Goal: Task Accomplishment & Management: Use online tool/utility

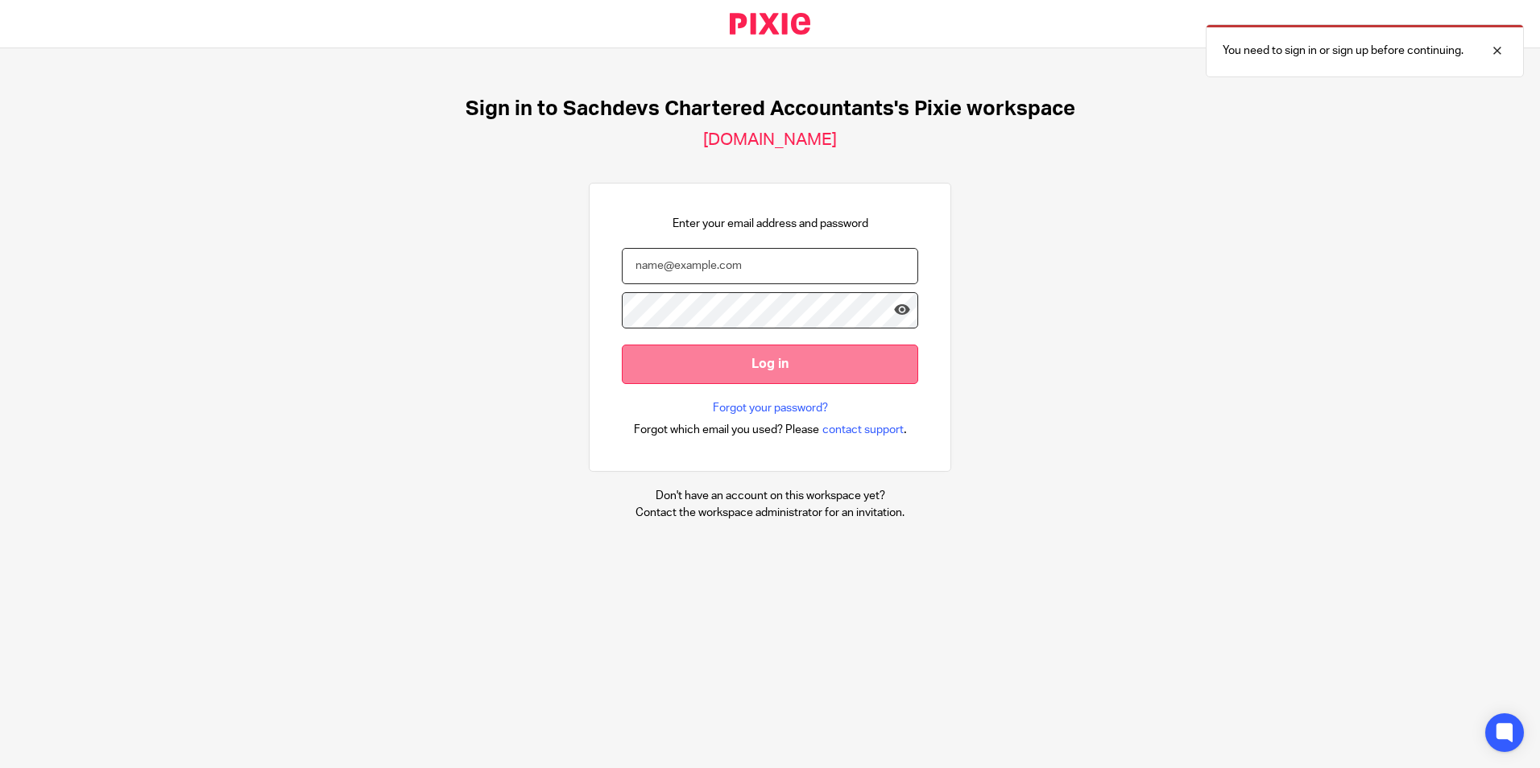
type input "sam@as1group.co.uk"
click at [860, 357] on input "Log in" at bounding box center [770, 364] width 296 height 39
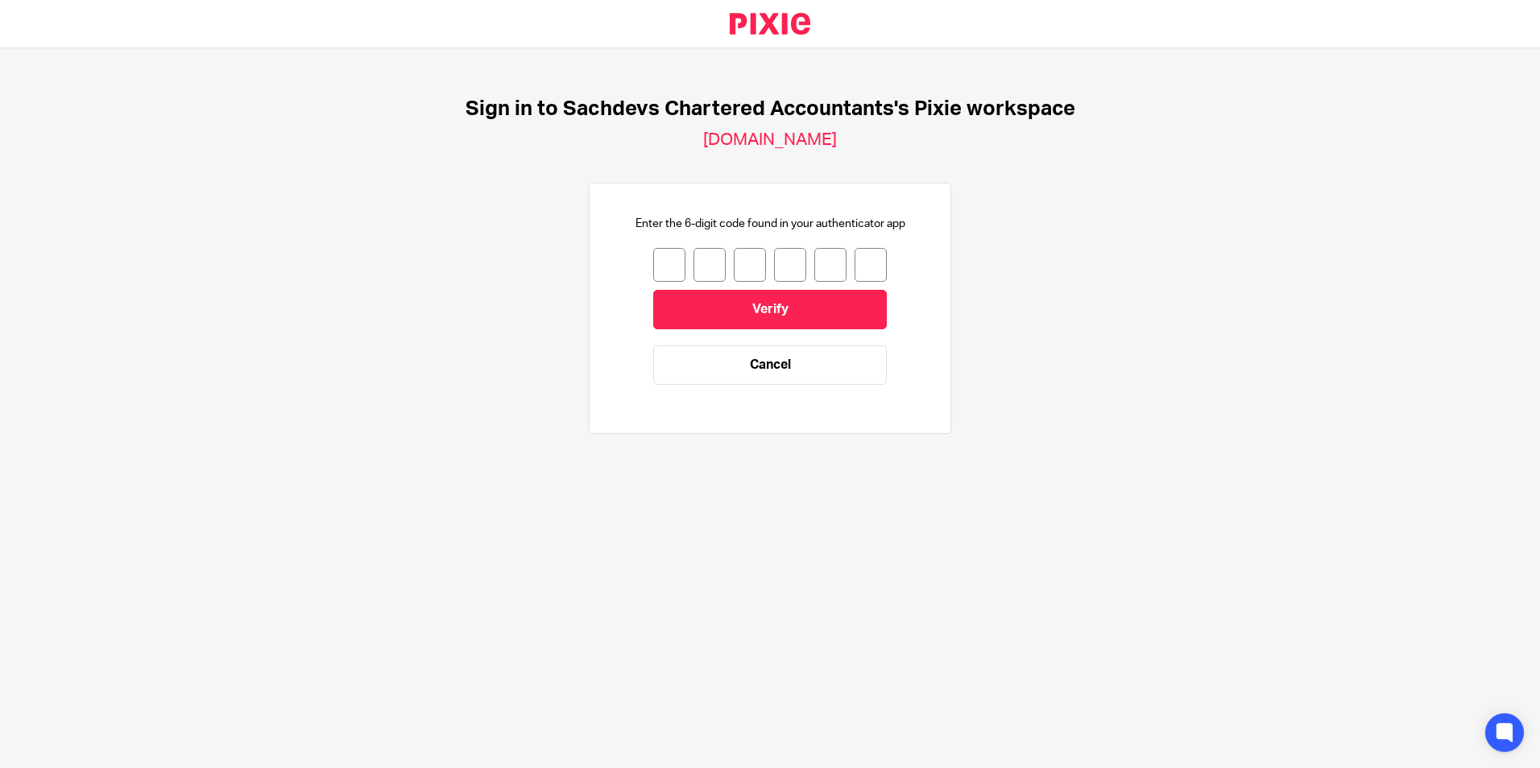
click at [661, 259] on input "number" at bounding box center [669, 265] width 32 height 34
type input "5"
type input "7"
type input "5"
type input "9"
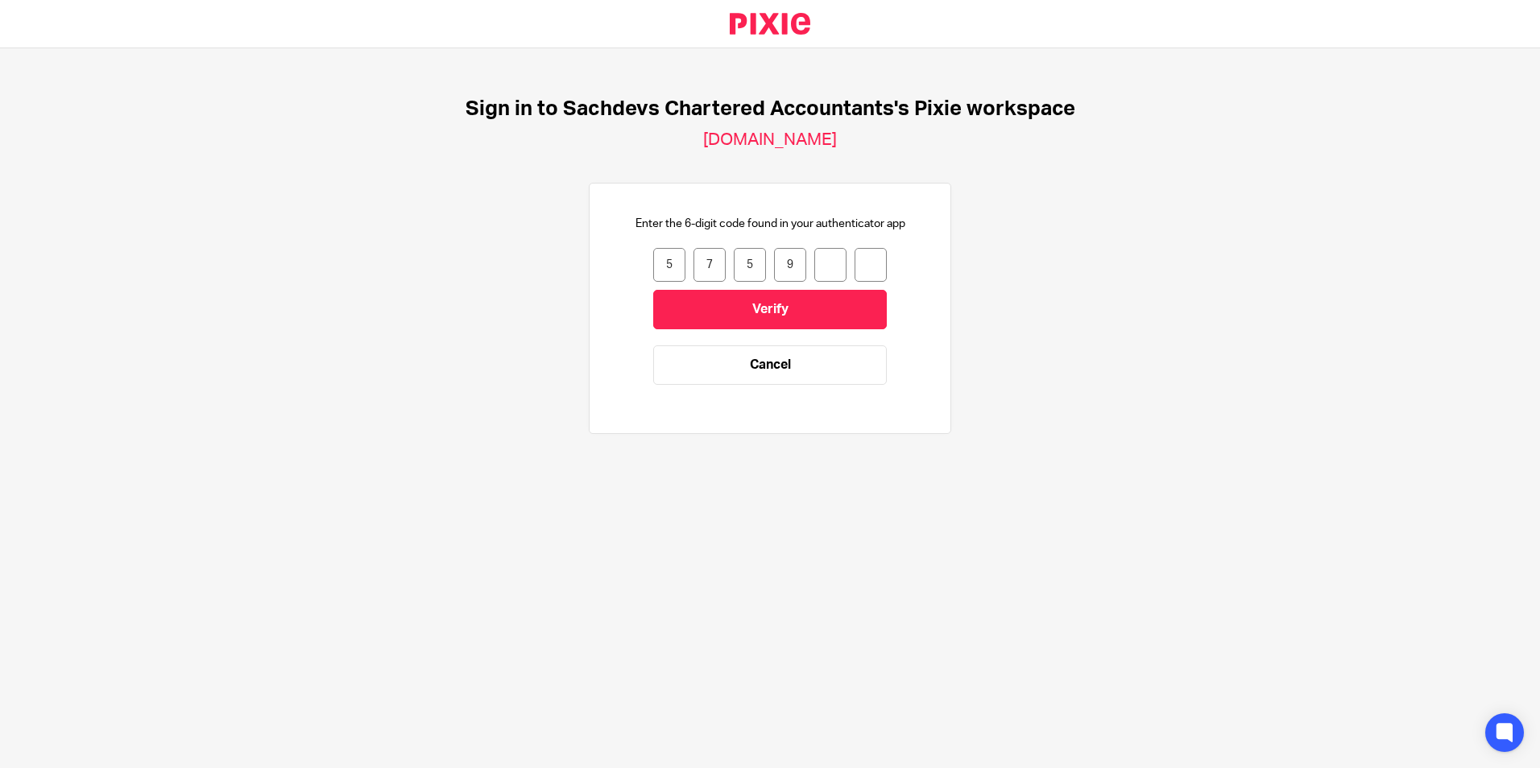
type input "7"
type input "8"
click at [723, 318] on input "Verify" at bounding box center [770, 309] width 234 height 39
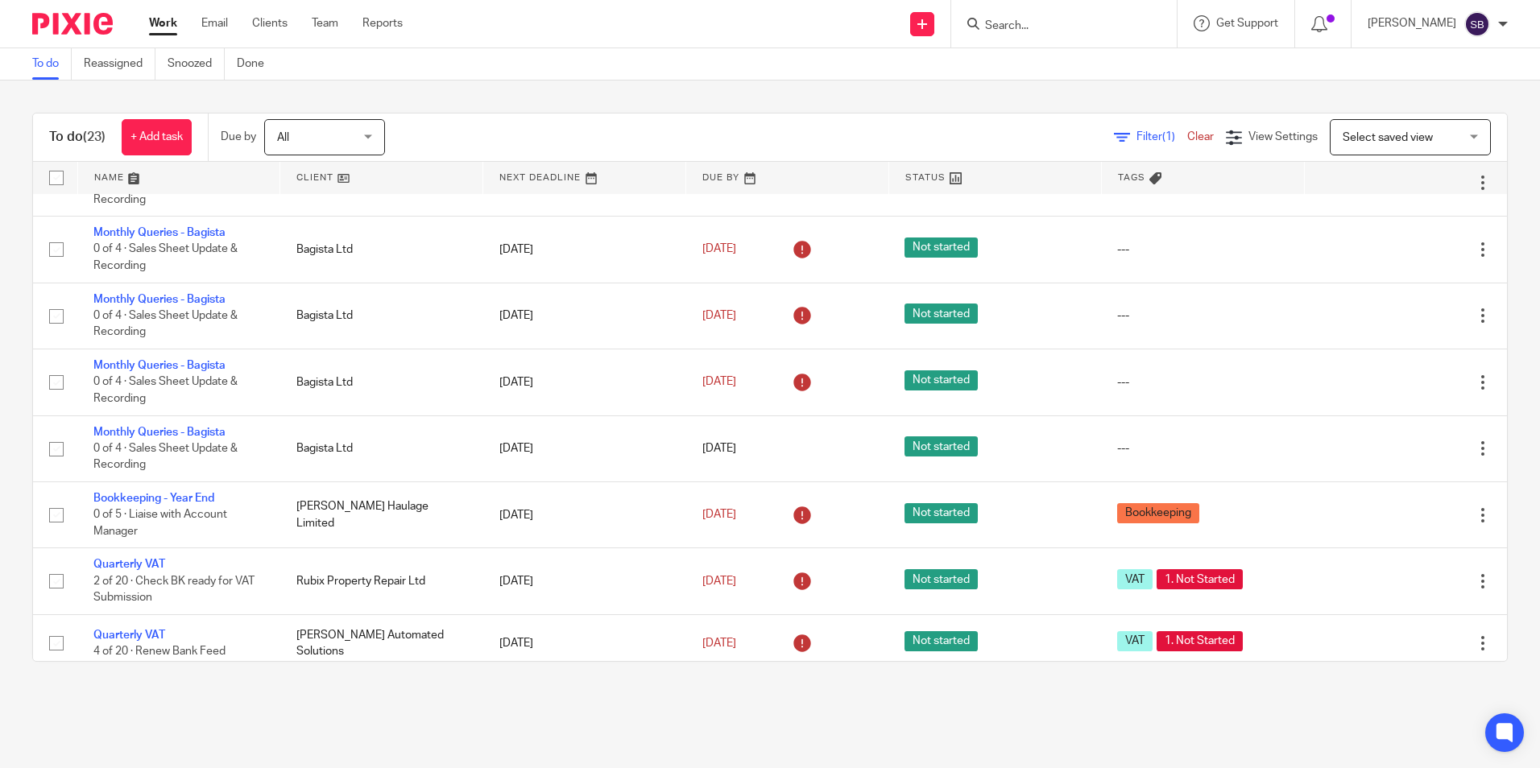
scroll to position [612, 0]
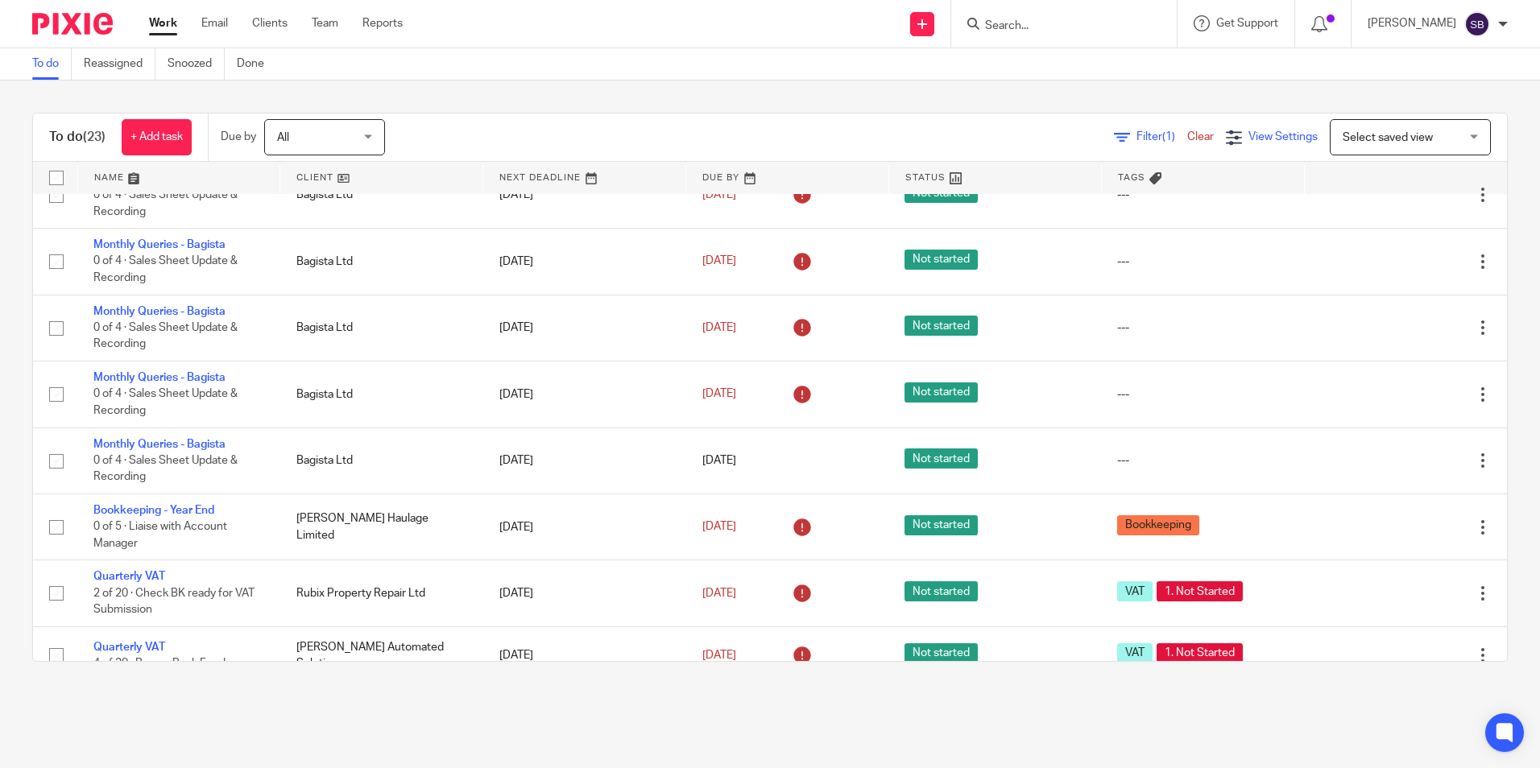
click at [1249, 138] on span "View Settings" at bounding box center [1283, 136] width 69 height 11
click at [1343, 148] on span "Select saved view" at bounding box center [1402, 137] width 118 height 34
click at [317, 28] on link "Team" at bounding box center [325, 23] width 27 height 16
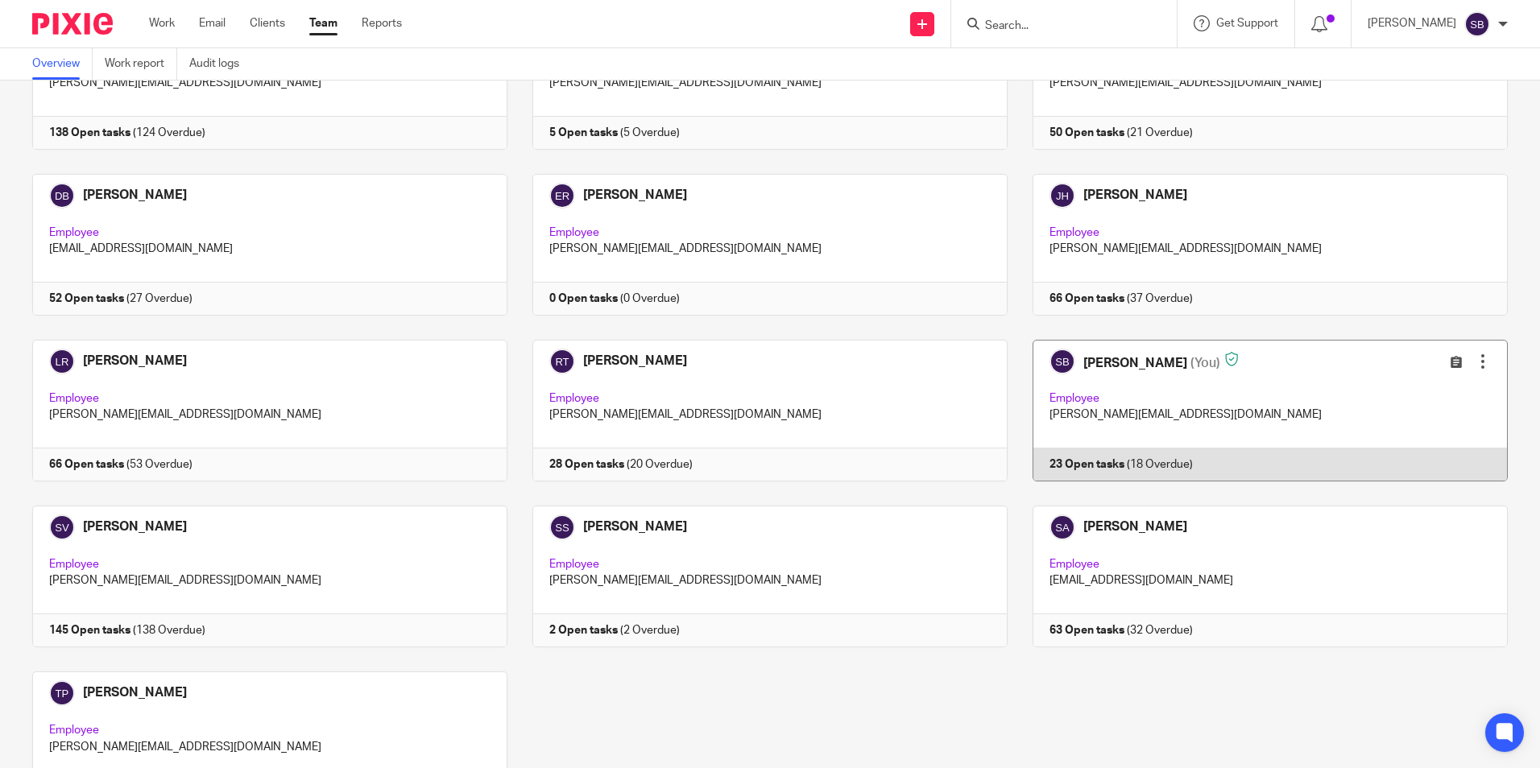
scroll to position [242, 0]
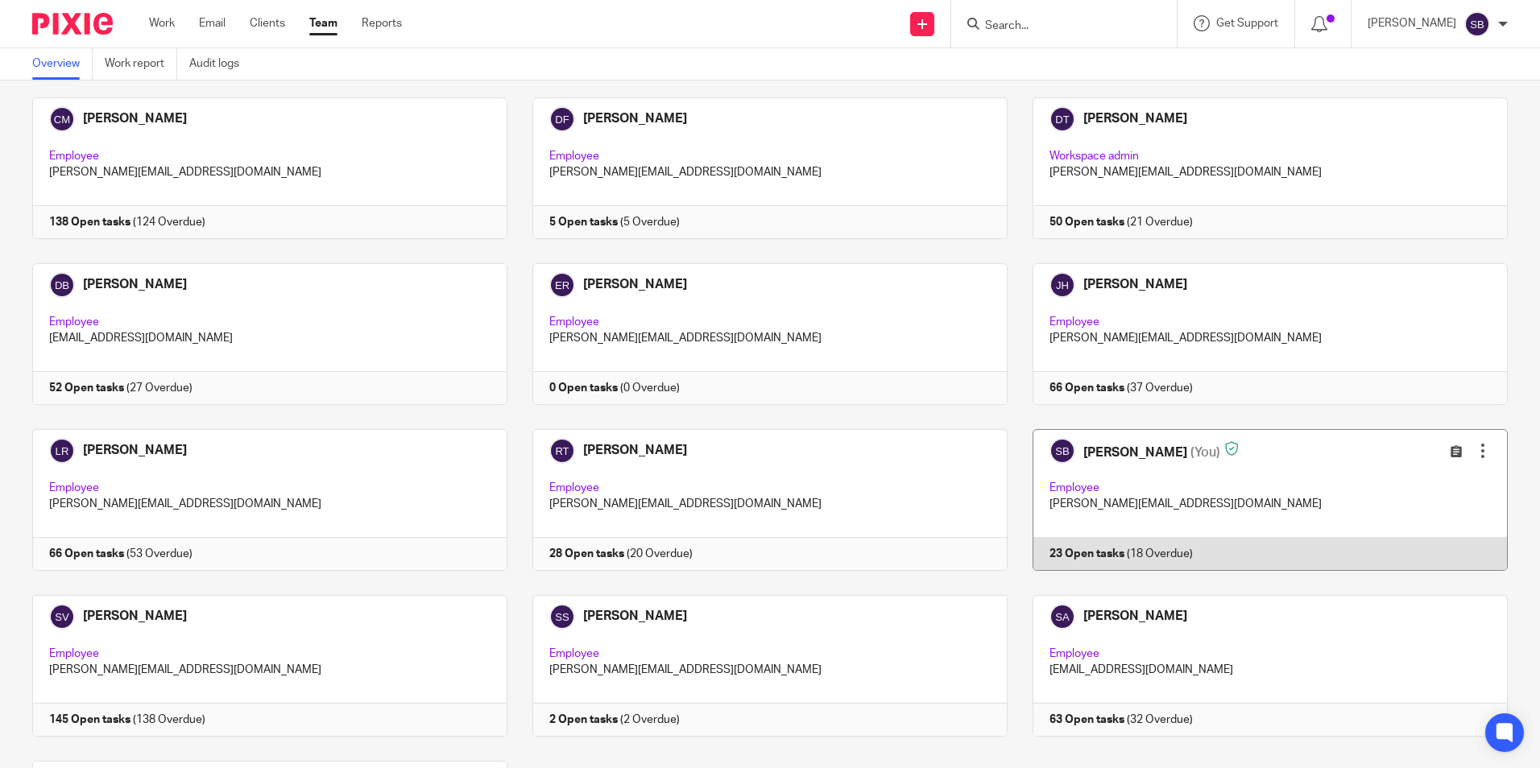
click at [1190, 475] on link at bounding box center [1258, 500] width 500 height 142
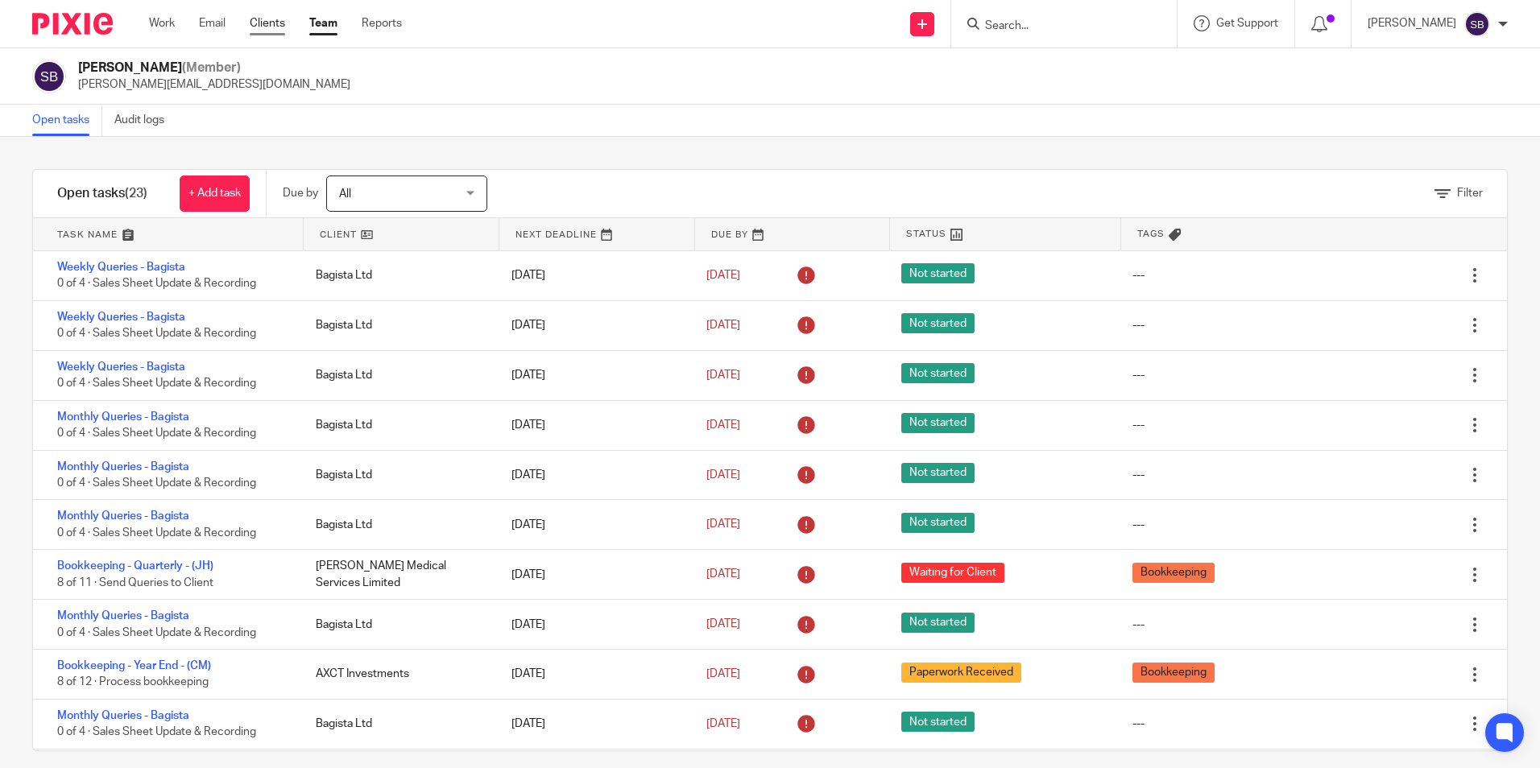
click at [270, 20] on link "Clients" at bounding box center [267, 23] width 35 height 16
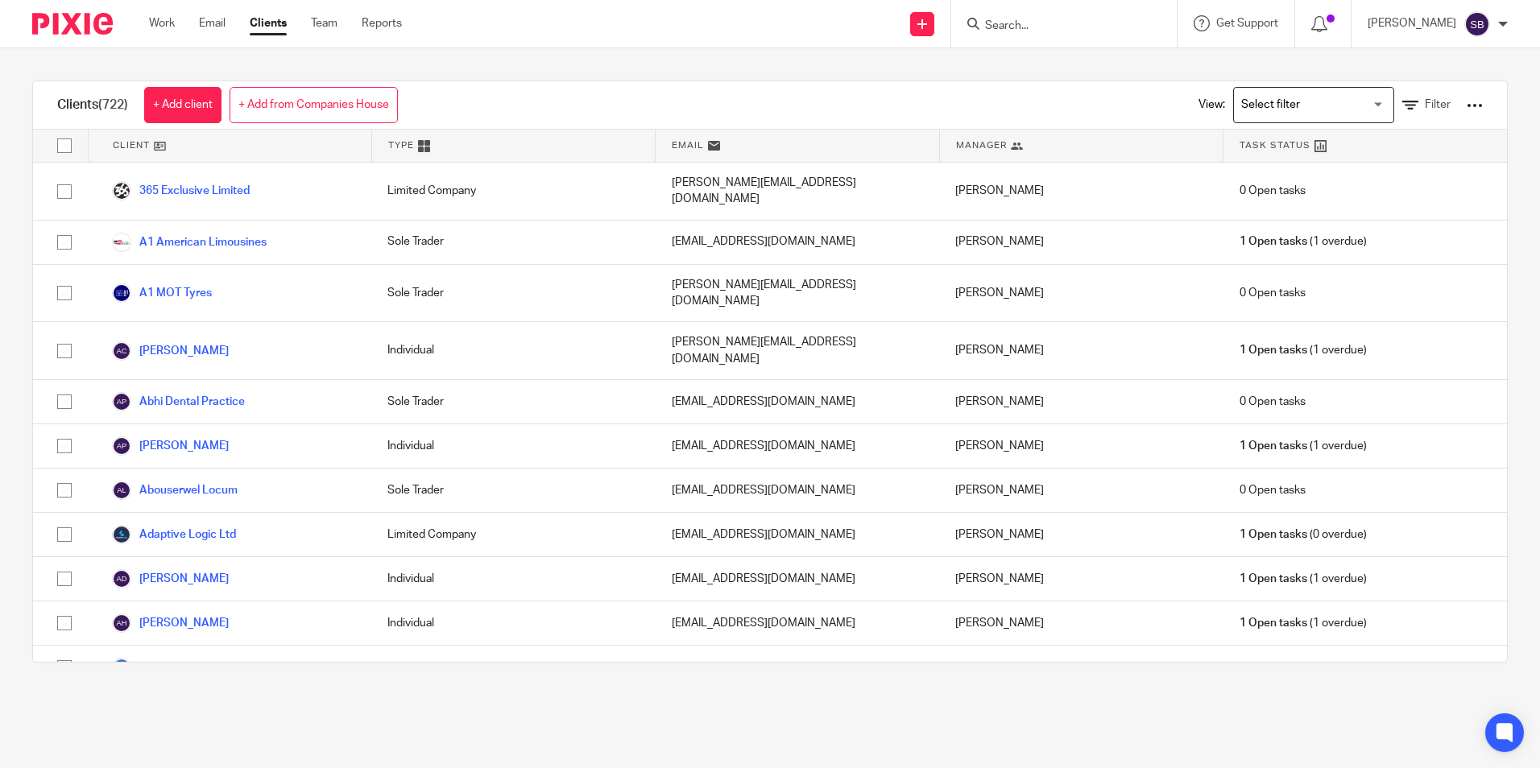
click at [1303, 116] on input "Search for option" at bounding box center [1310, 105] width 149 height 28
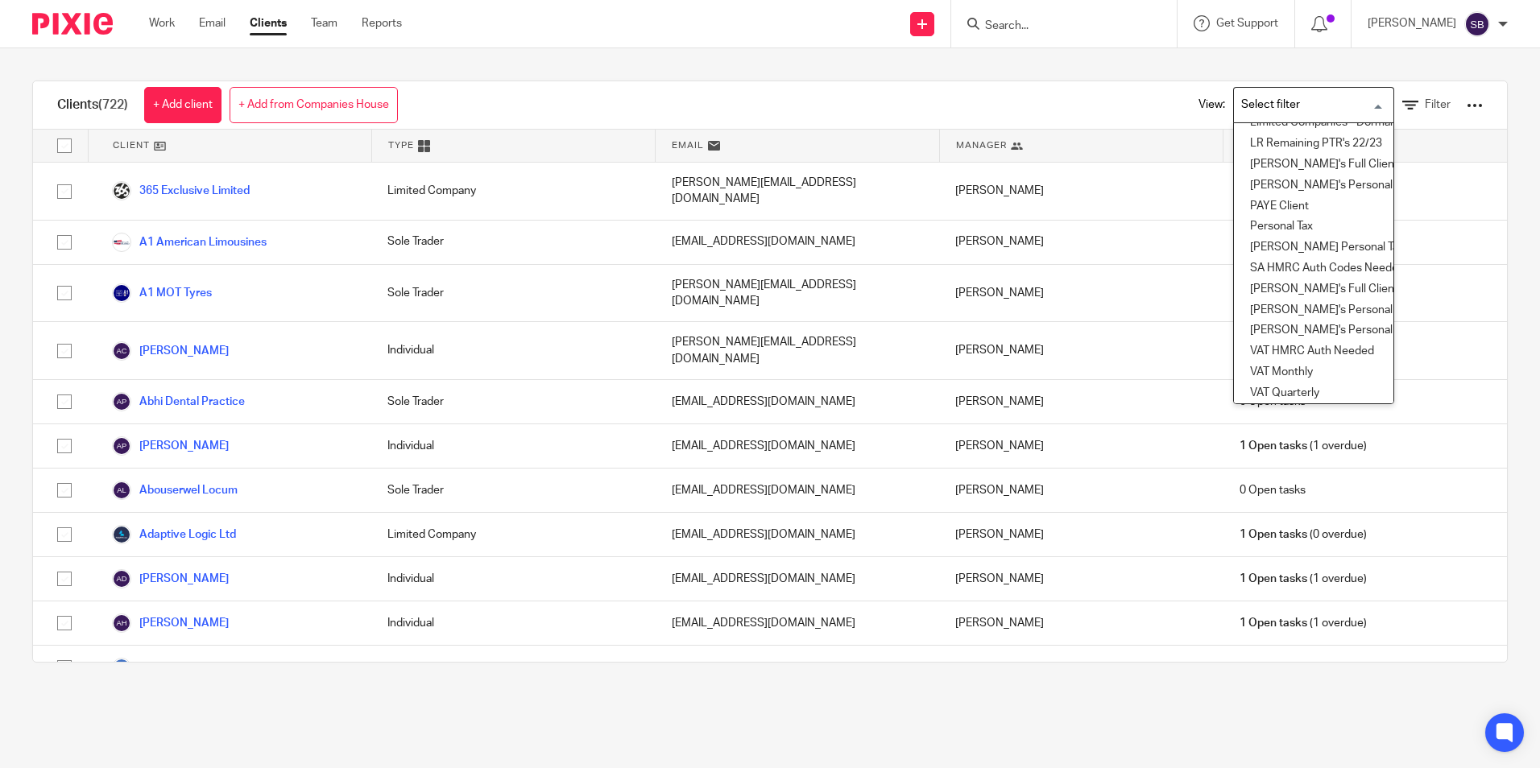
scroll to position [280, 0]
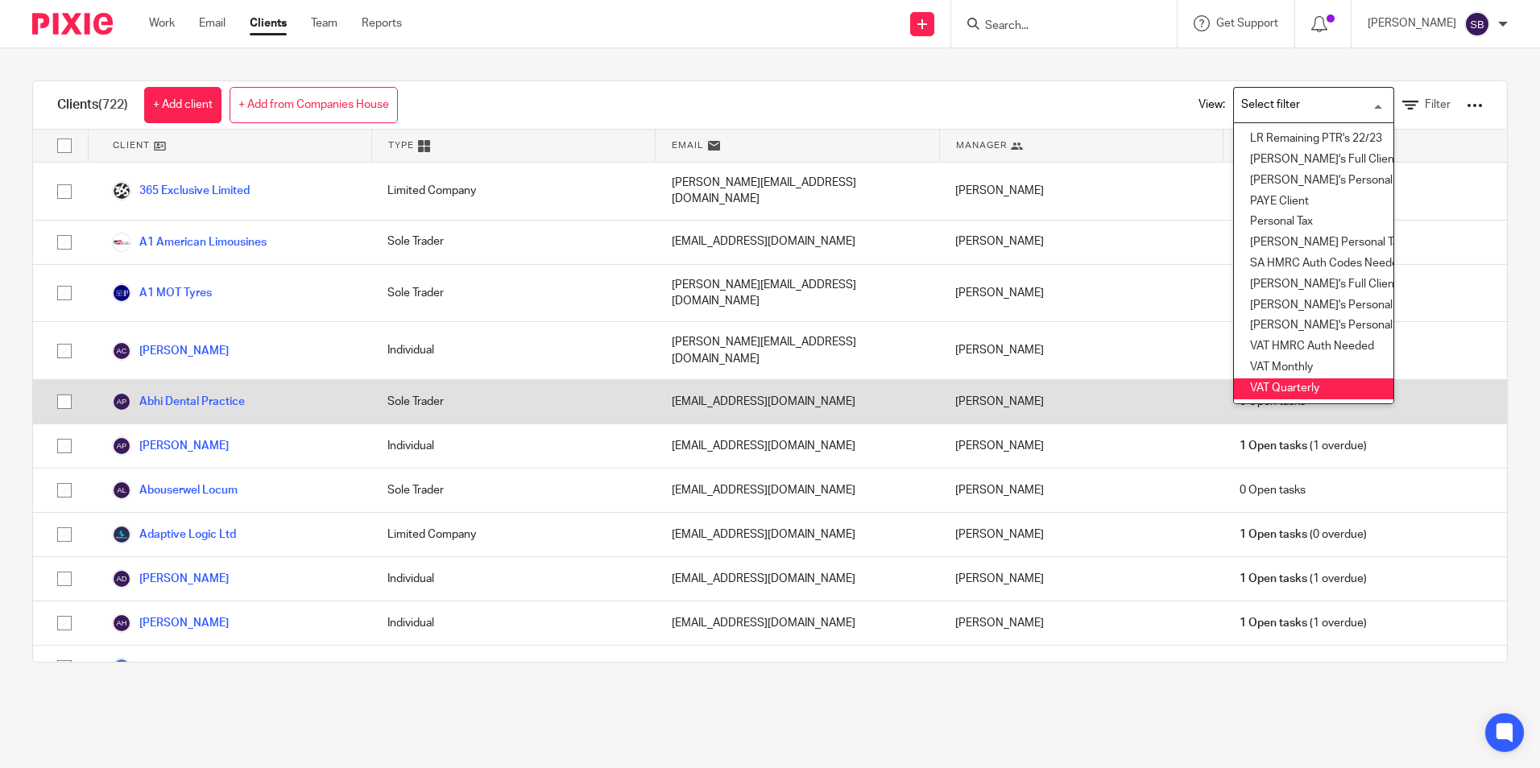
click at [1285, 379] on li "VAT Quarterly" at bounding box center [1313, 389] width 159 height 21
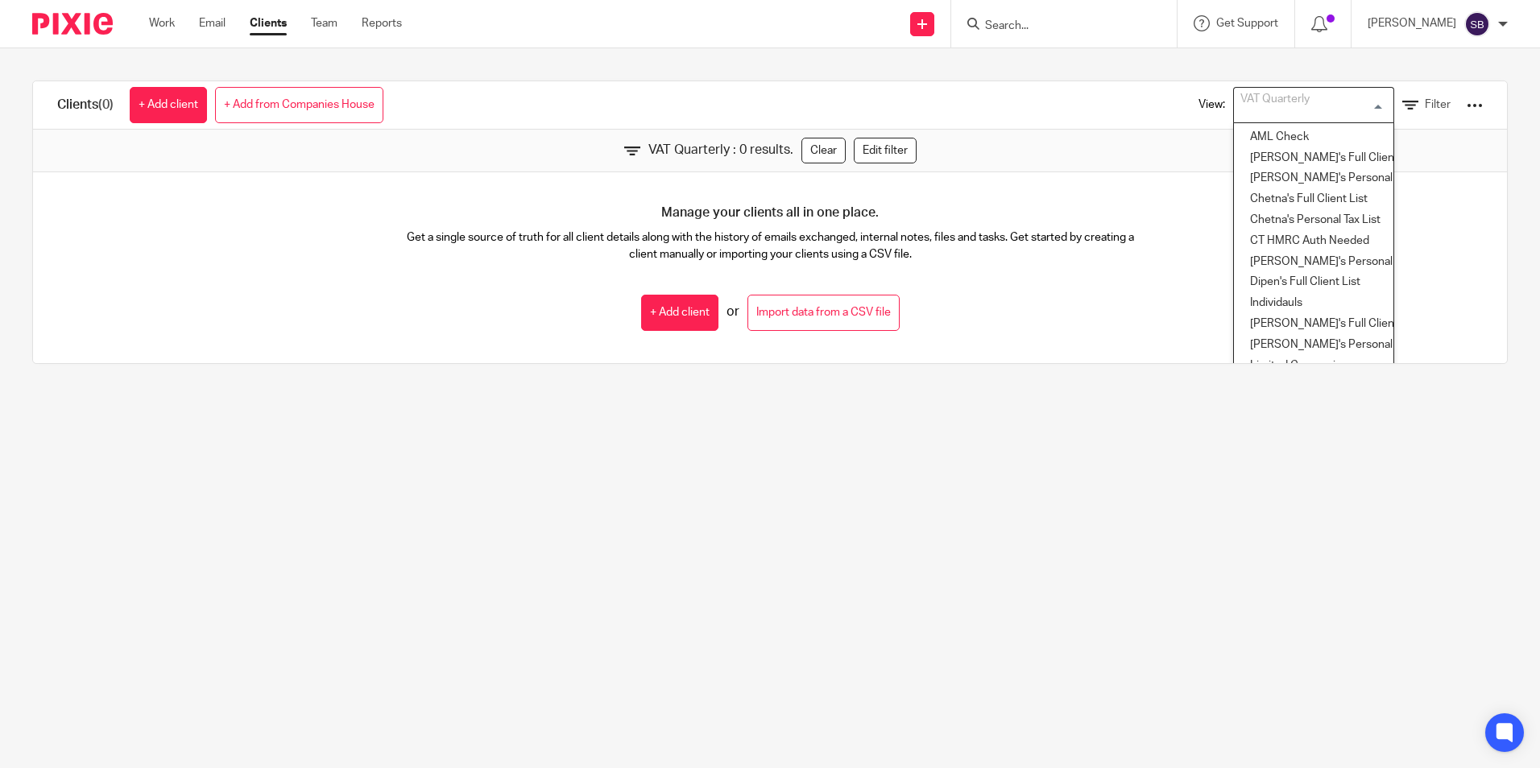
click at [1360, 102] on div "VAT Quarterly Loading..." at bounding box center [1313, 105] width 161 height 36
click at [1326, 263] on li "[PERSON_NAME]'s Full Client List" at bounding box center [1313, 267] width 159 height 21
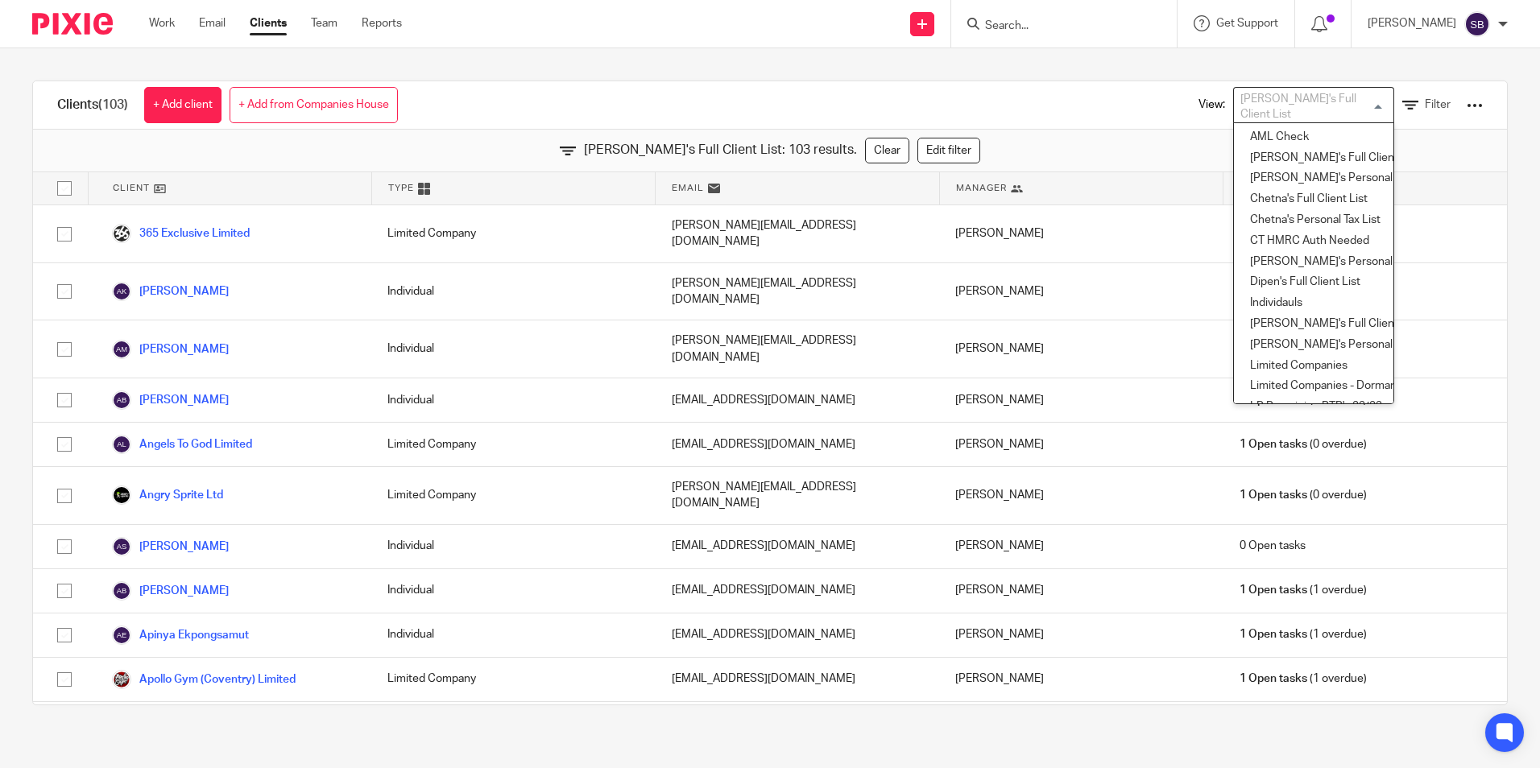
click at [1323, 108] on div "[PERSON_NAME]'s Full Client List" at bounding box center [1310, 103] width 152 height 31
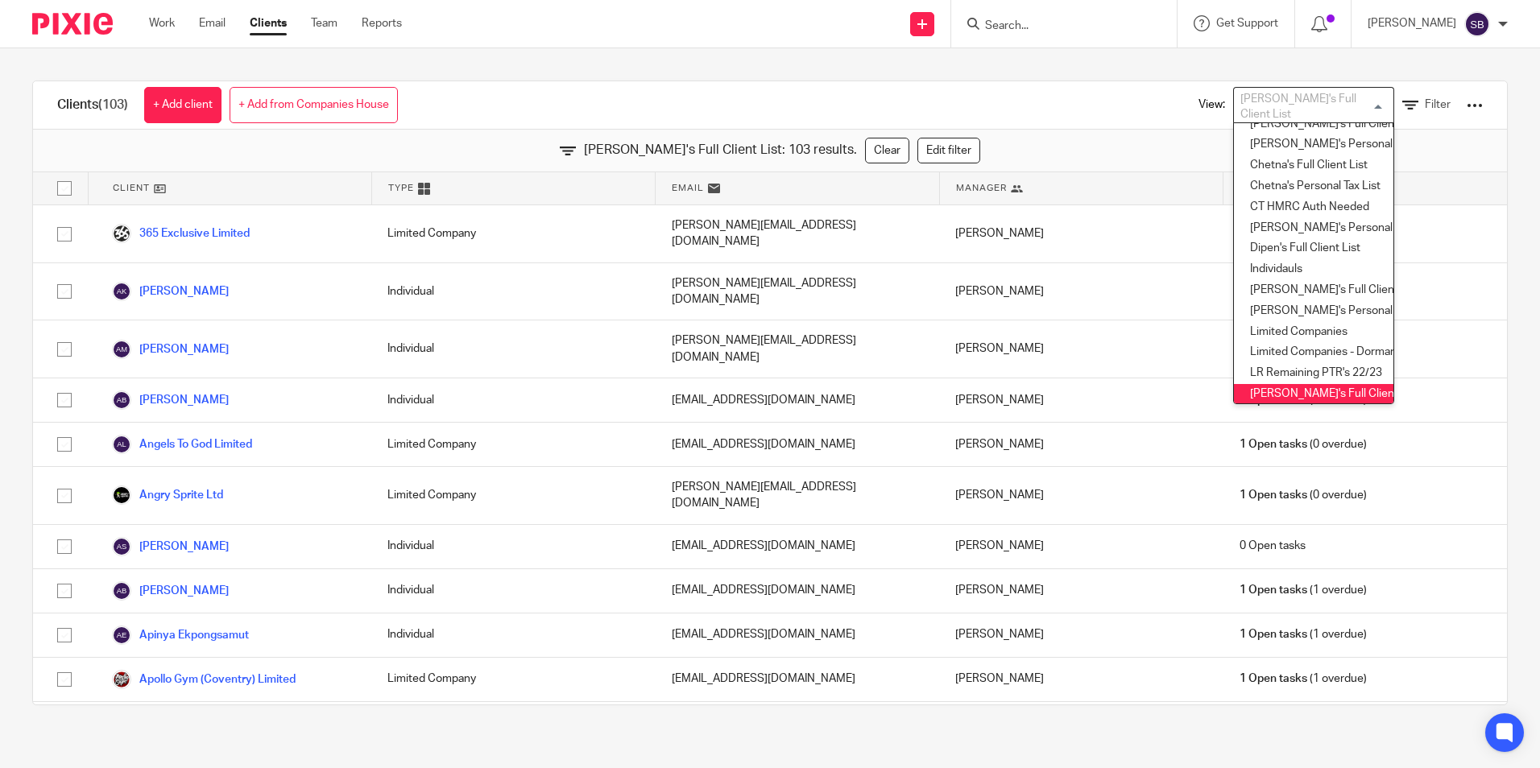
scroll to position [25, 0]
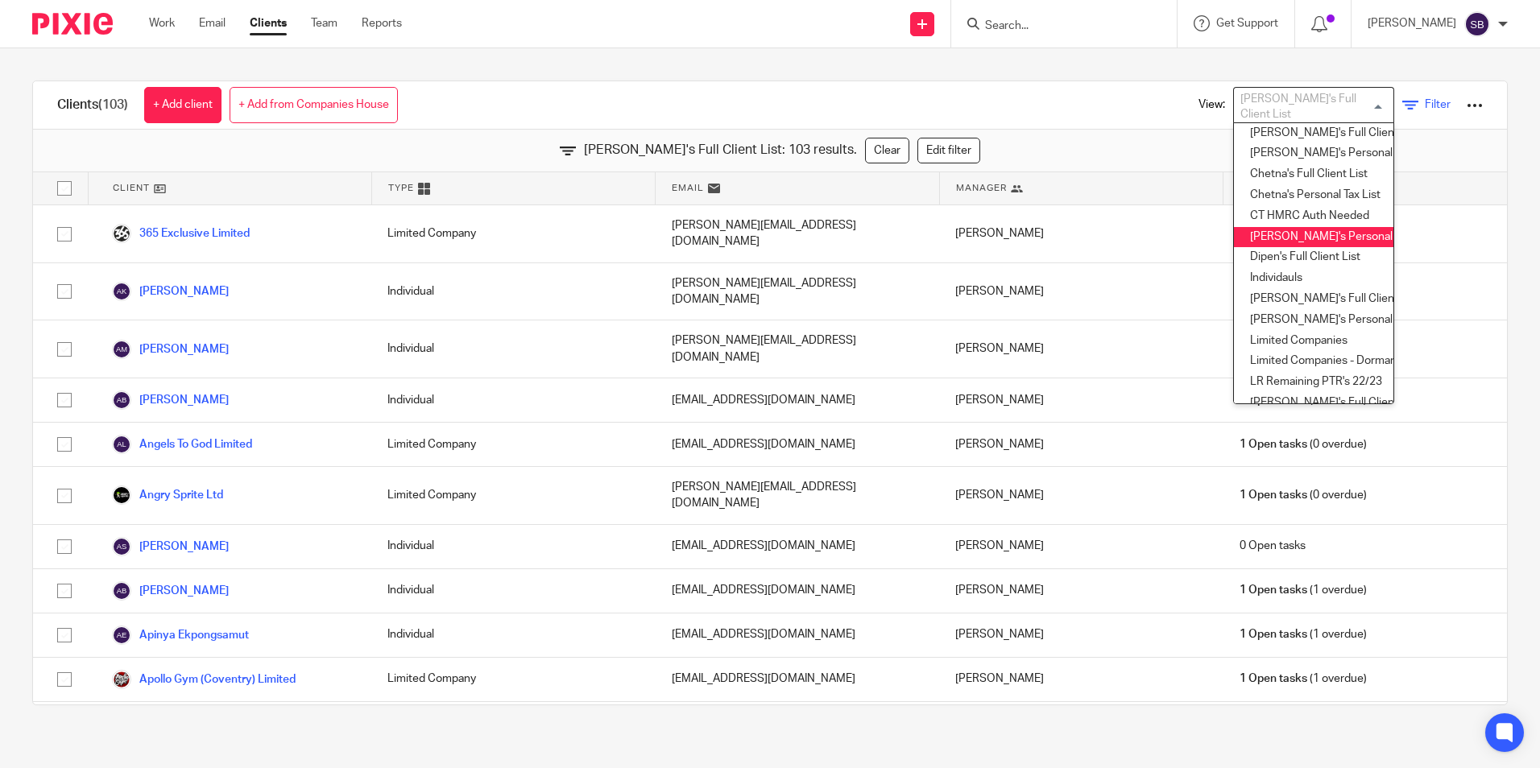
click at [1425, 106] on span "Filter" at bounding box center [1438, 104] width 26 height 11
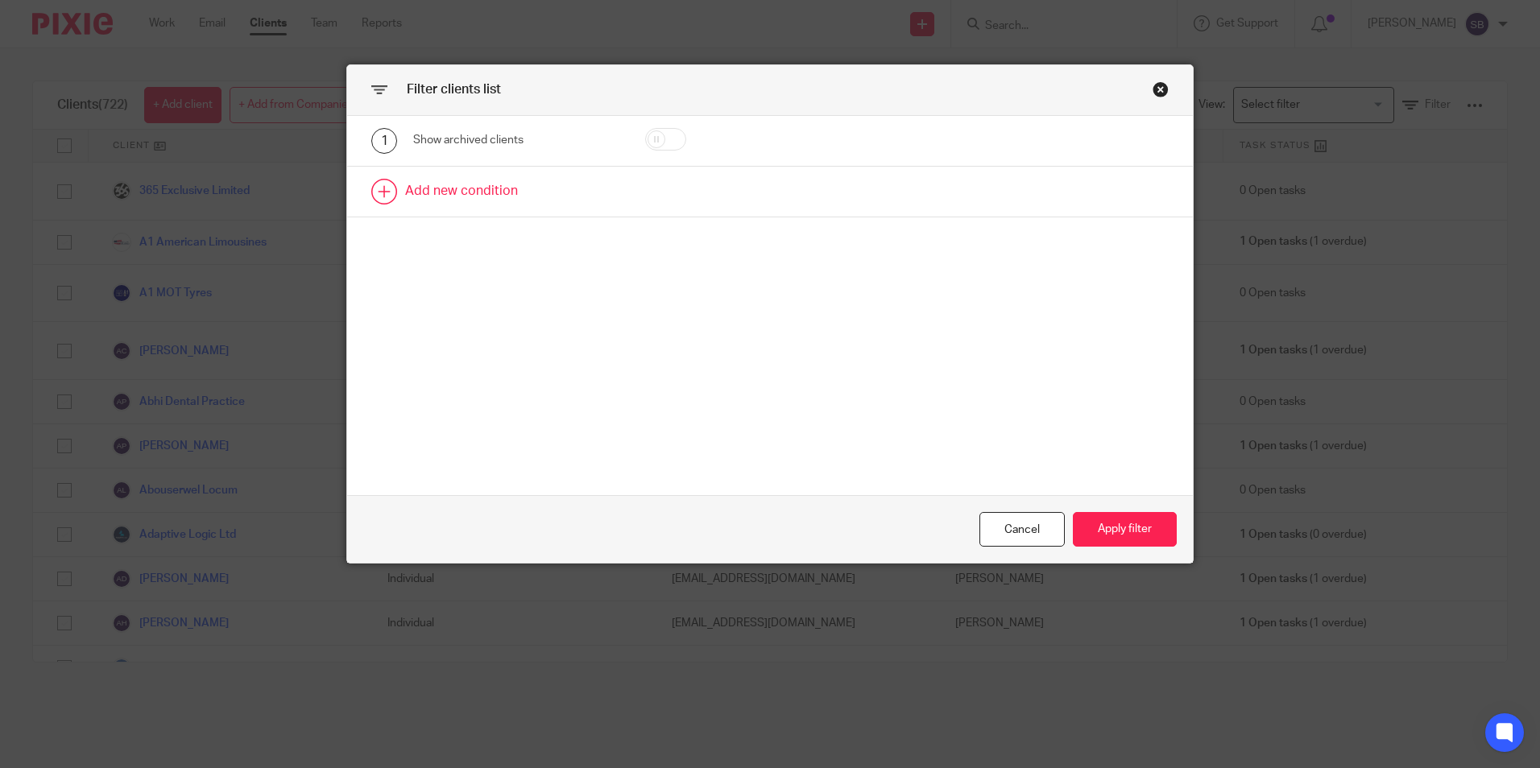
click at [462, 193] on link at bounding box center [770, 192] width 846 height 50
click at [528, 195] on div "Field" at bounding box center [503, 197] width 155 height 34
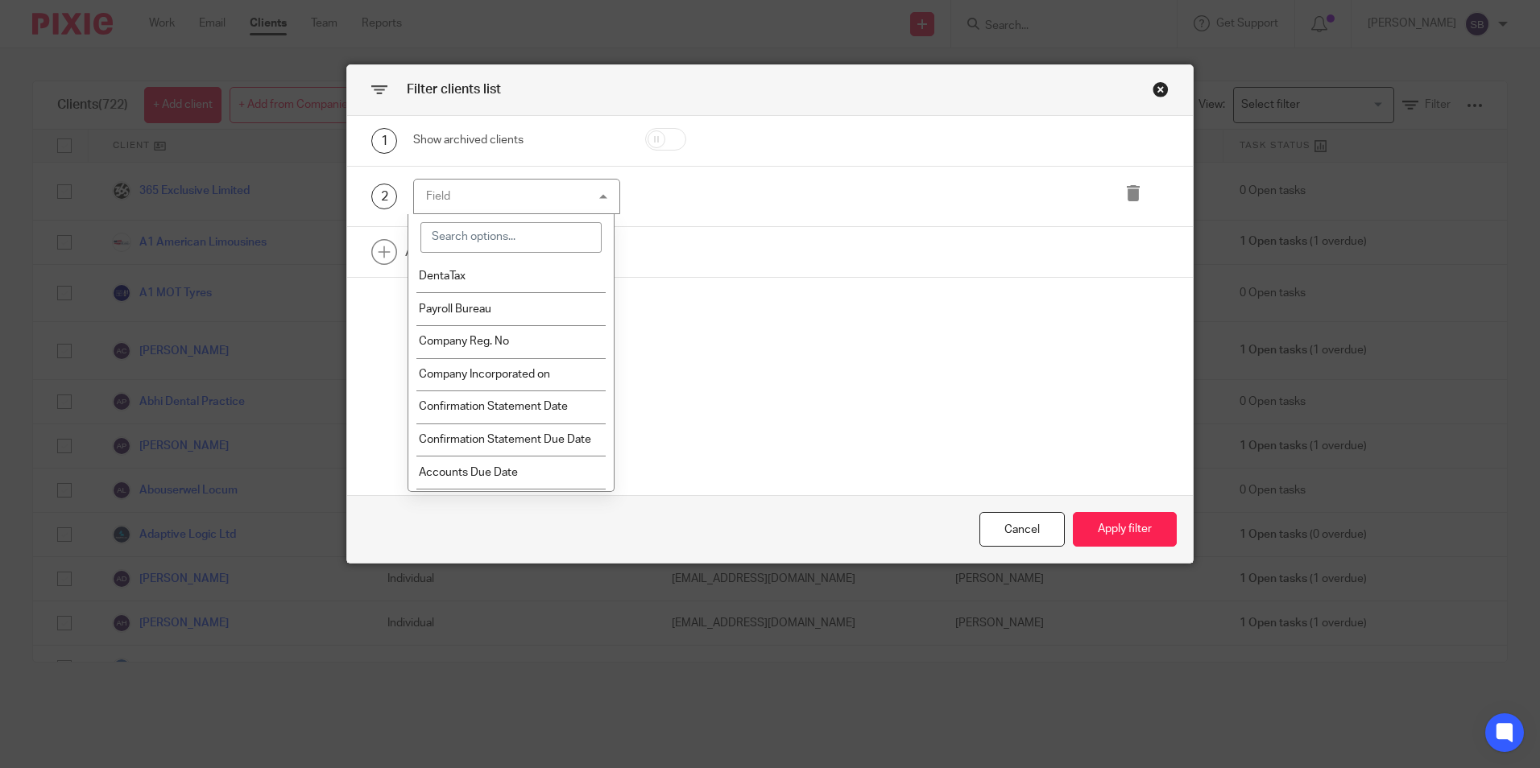
scroll to position [1531, 0]
click at [499, 315] on li "Scheme" at bounding box center [510, 316] width 205 height 33
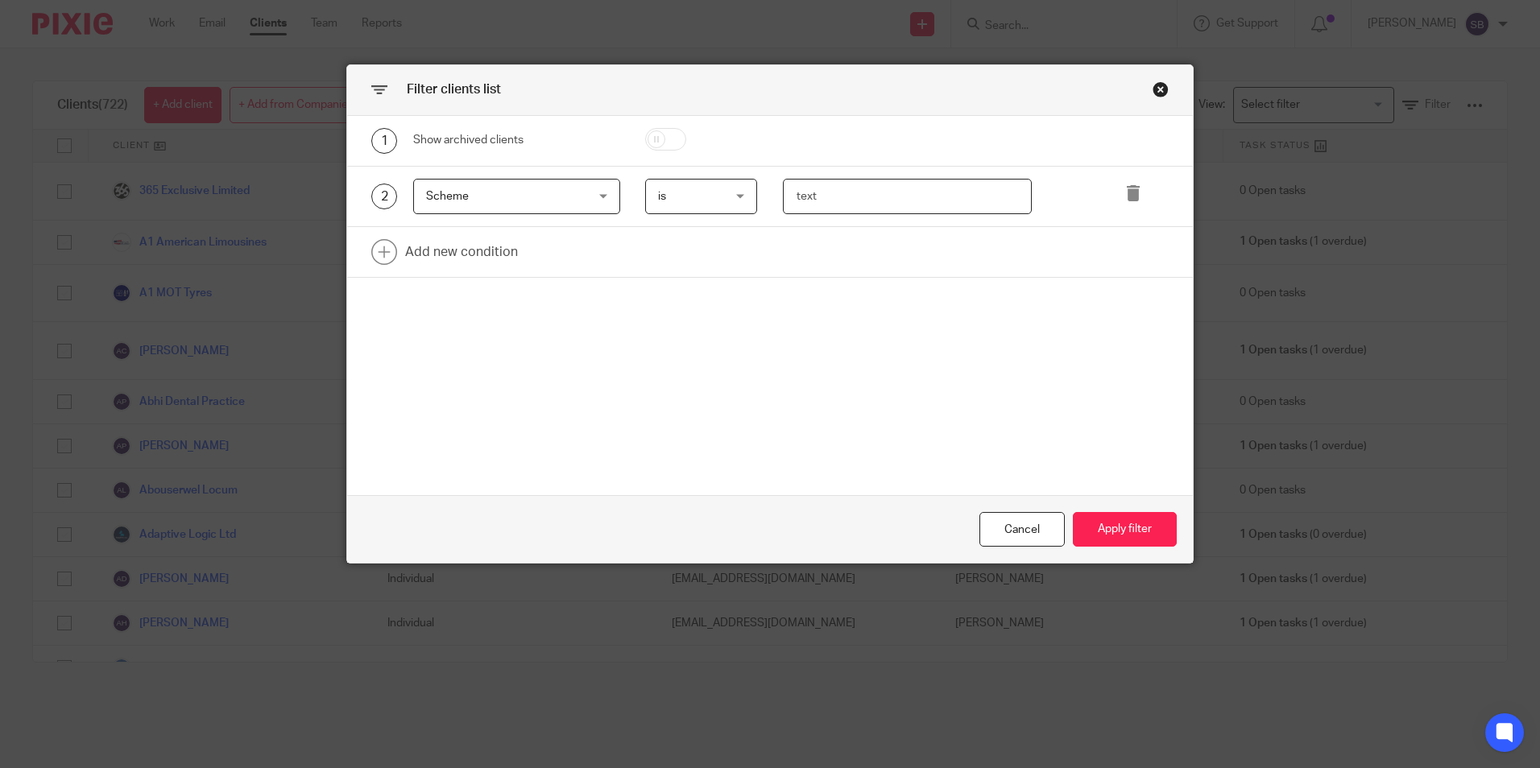
click at [827, 205] on input "text" at bounding box center [907, 197] width 249 height 36
click at [549, 192] on span "Scheme" at bounding box center [503, 197] width 155 height 34
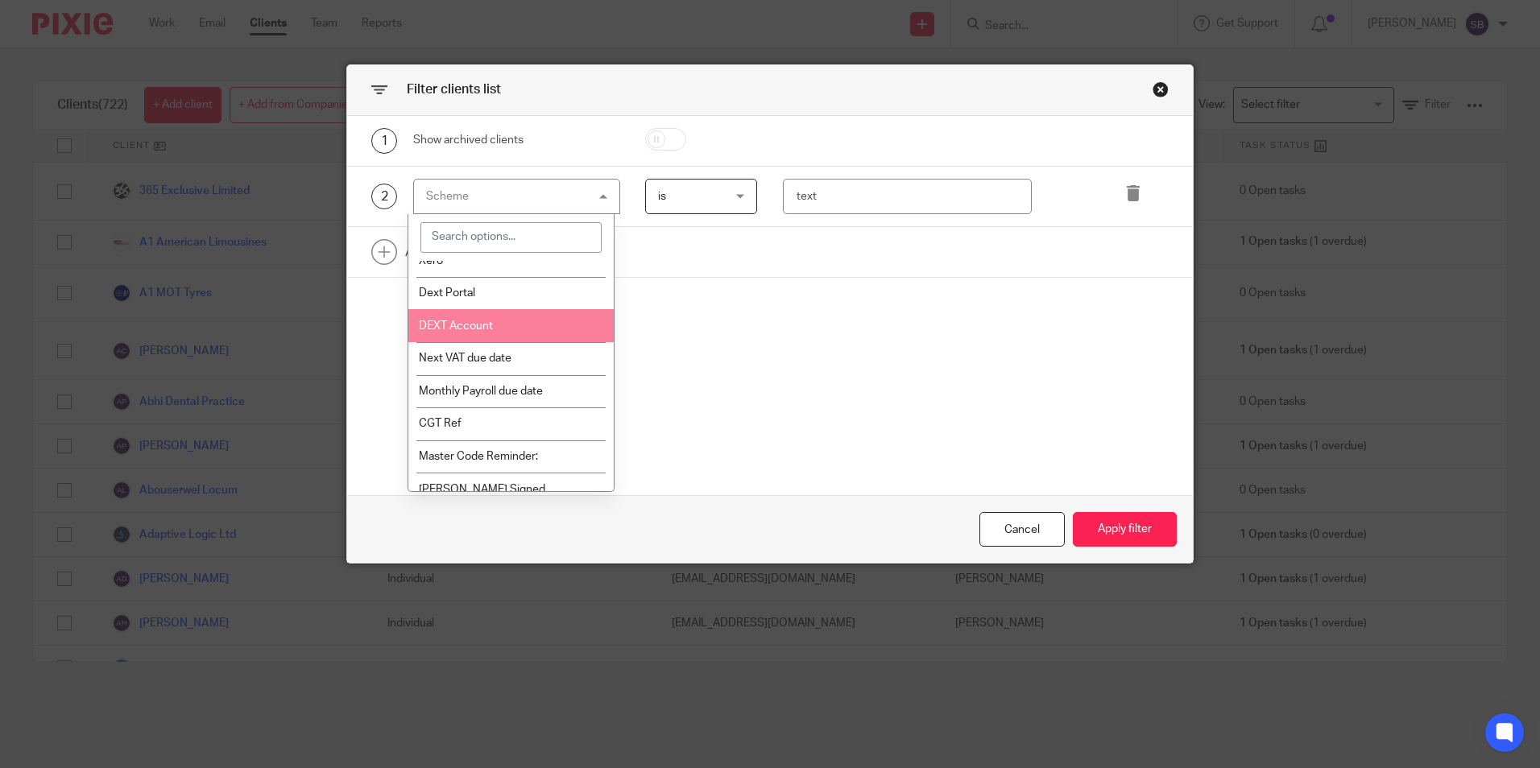
scroll to position [2241, 0]
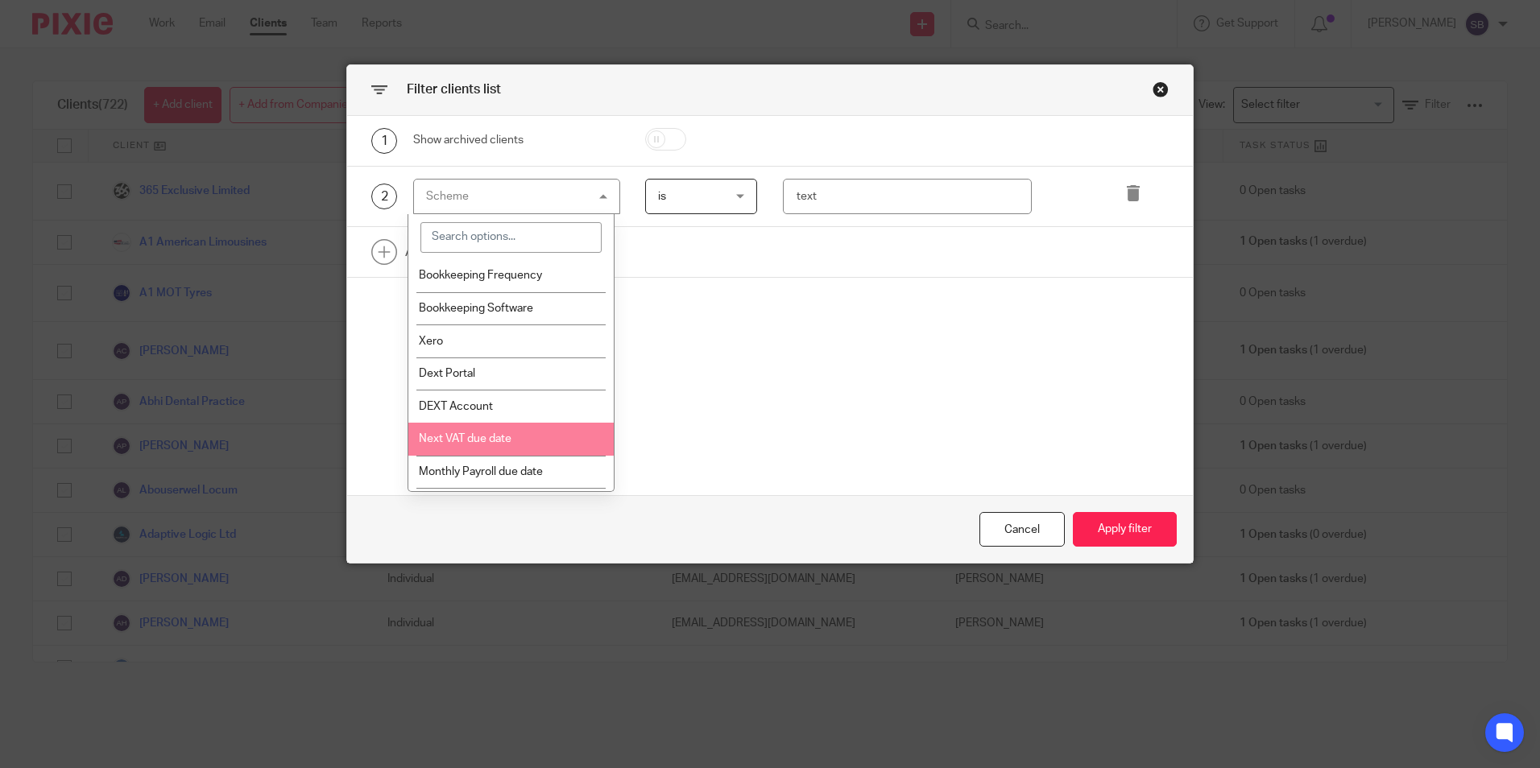
click at [520, 456] on li "Next VAT due date" at bounding box center [510, 439] width 205 height 33
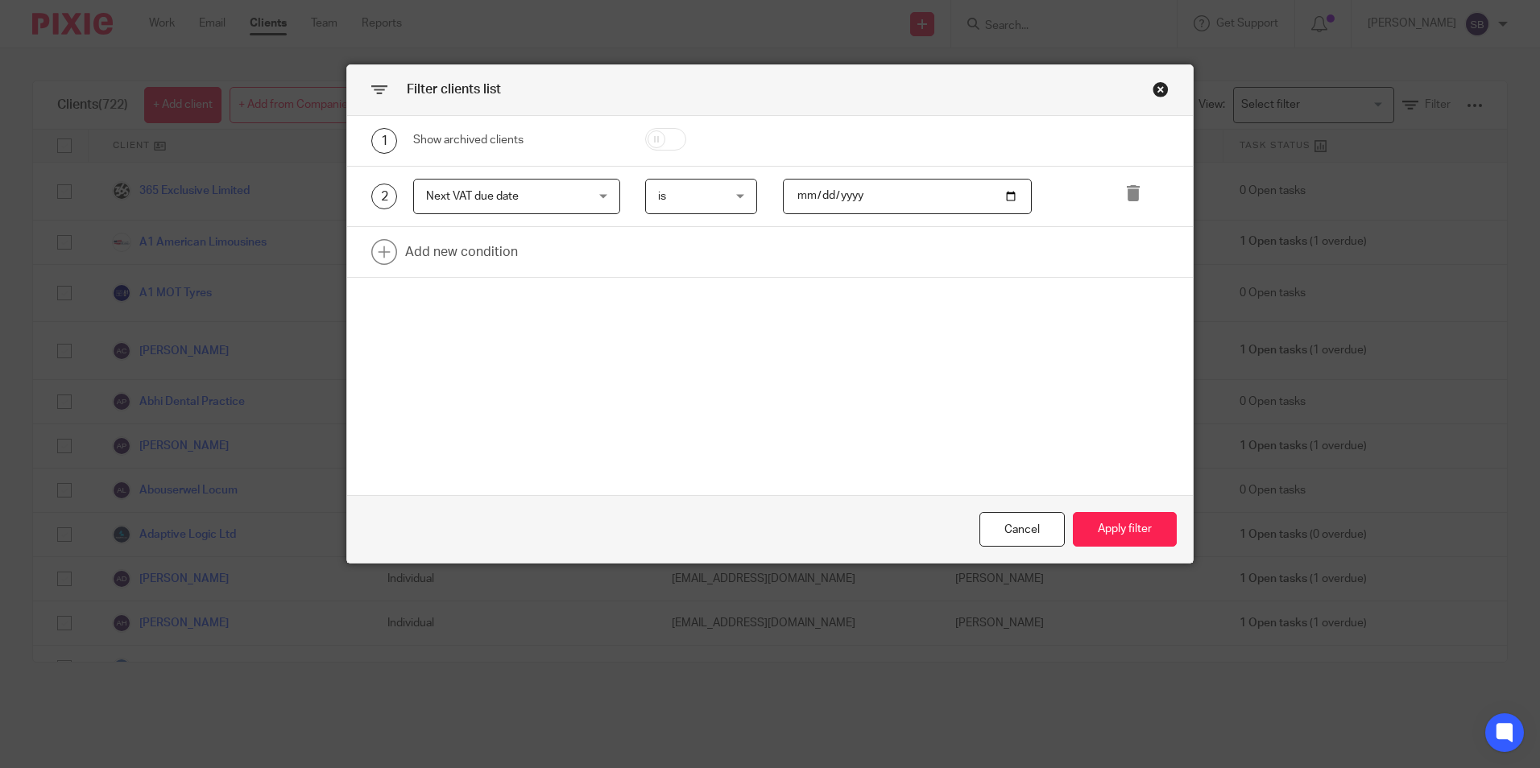
click at [1004, 201] on input "date" at bounding box center [907, 197] width 249 height 36
type input "[DATE]"
click at [1131, 530] on button "Apply filter" at bounding box center [1125, 529] width 104 height 35
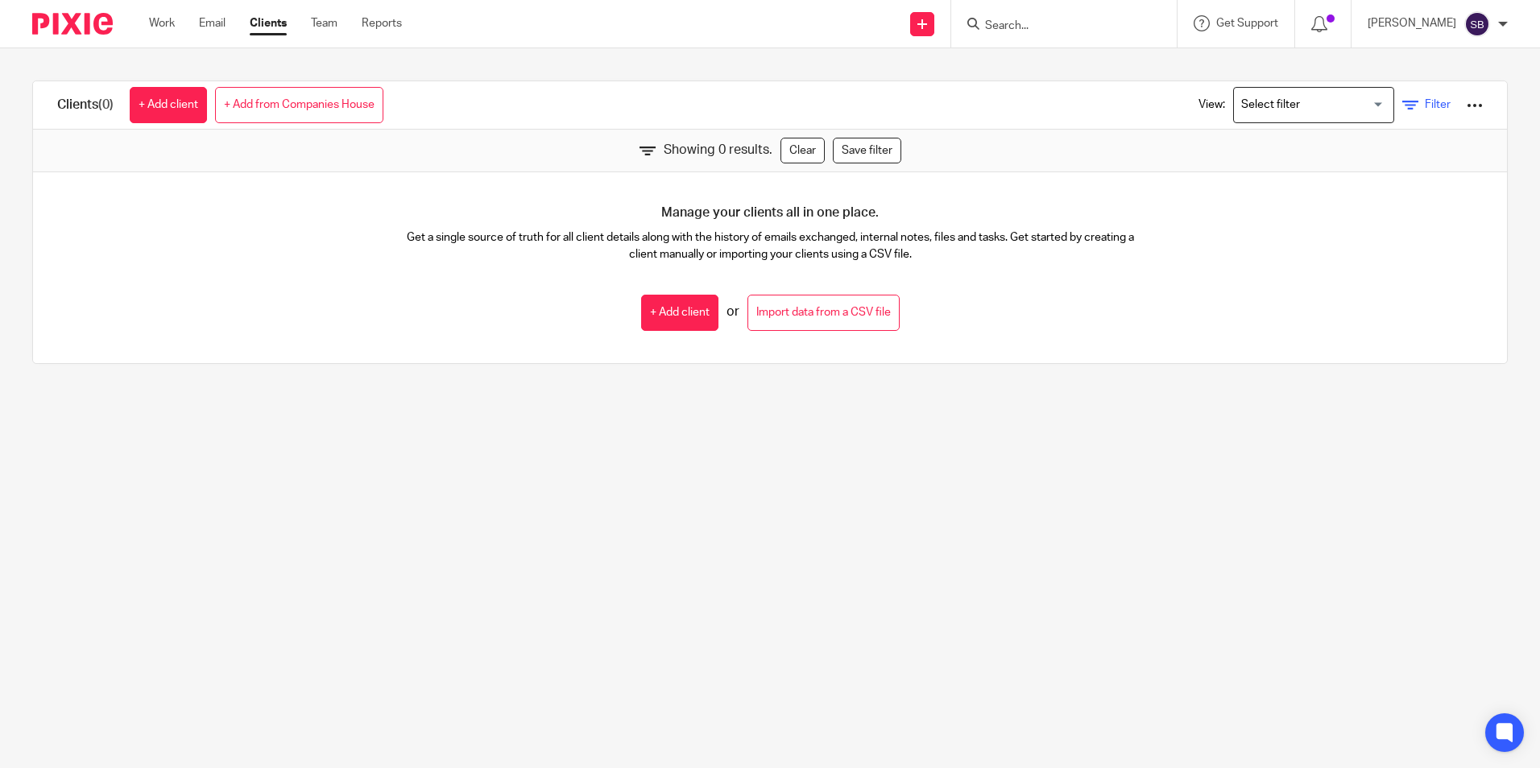
click at [1402, 104] on icon at bounding box center [1410, 105] width 16 height 16
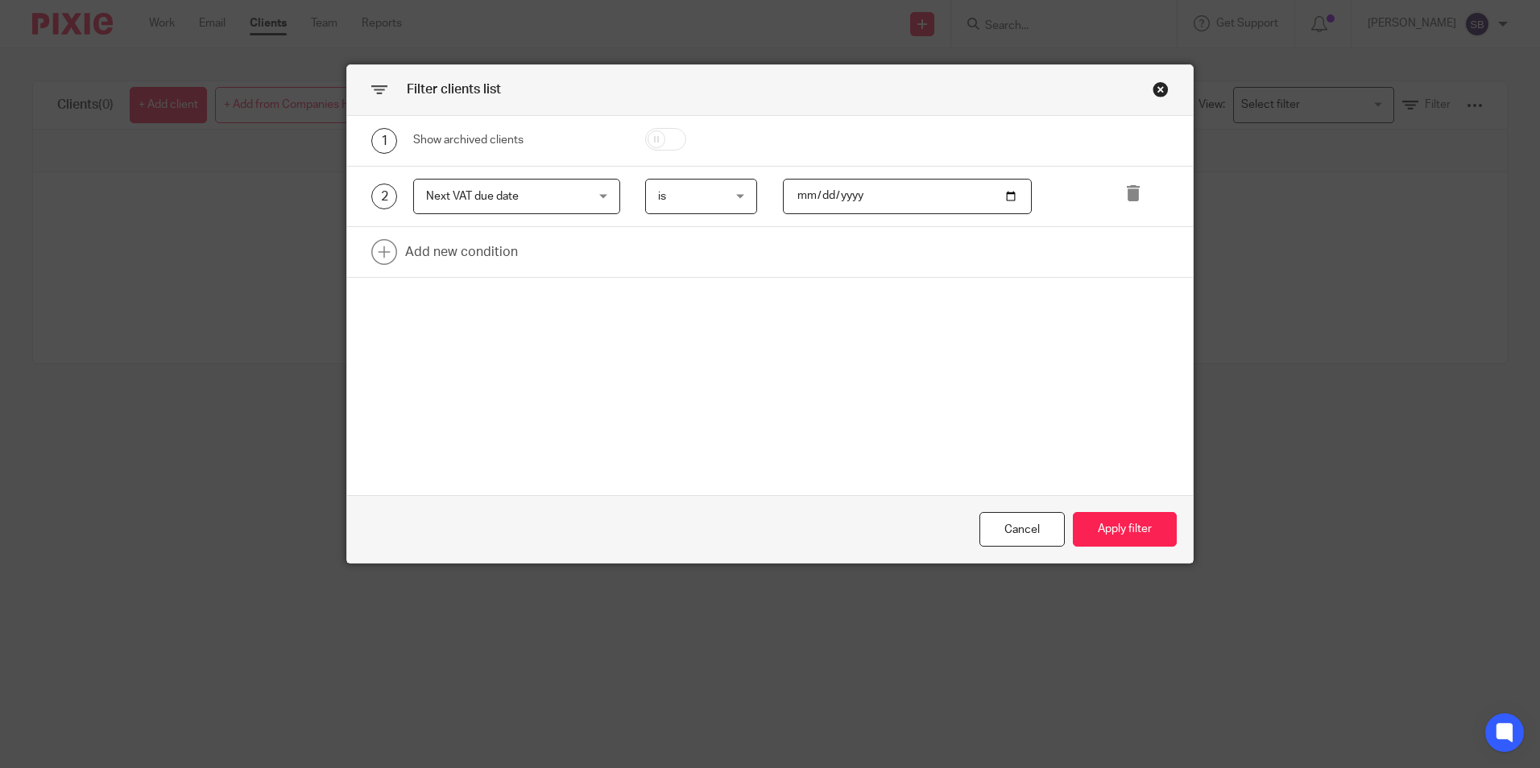
click at [1008, 192] on input "[DATE]" at bounding box center [907, 197] width 249 height 36
type input "[DATE]"
click at [1133, 529] on button "Apply filter" at bounding box center [1125, 529] width 104 height 35
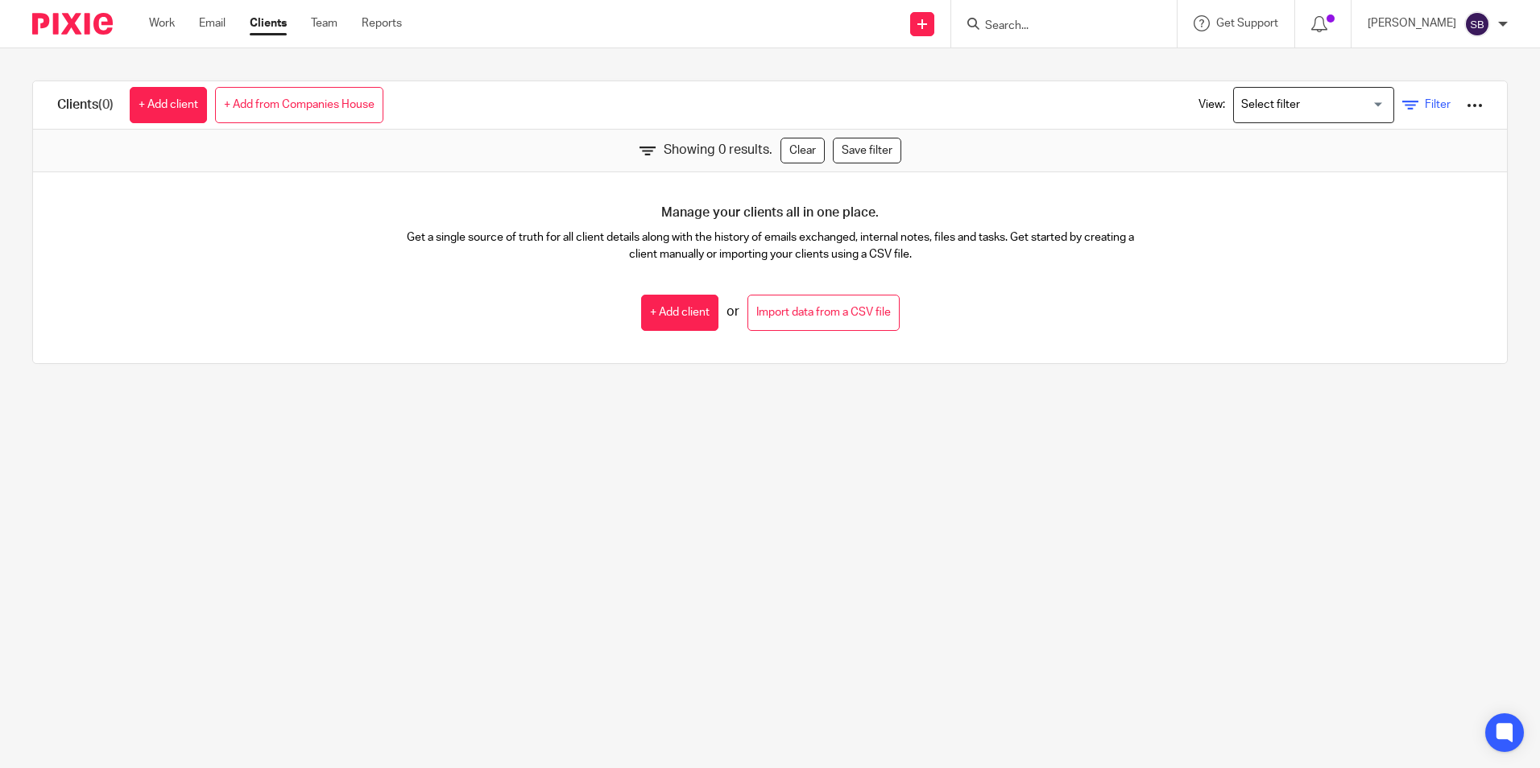
click at [1425, 100] on span "Filter" at bounding box center [1438, 104] width 26 height 11
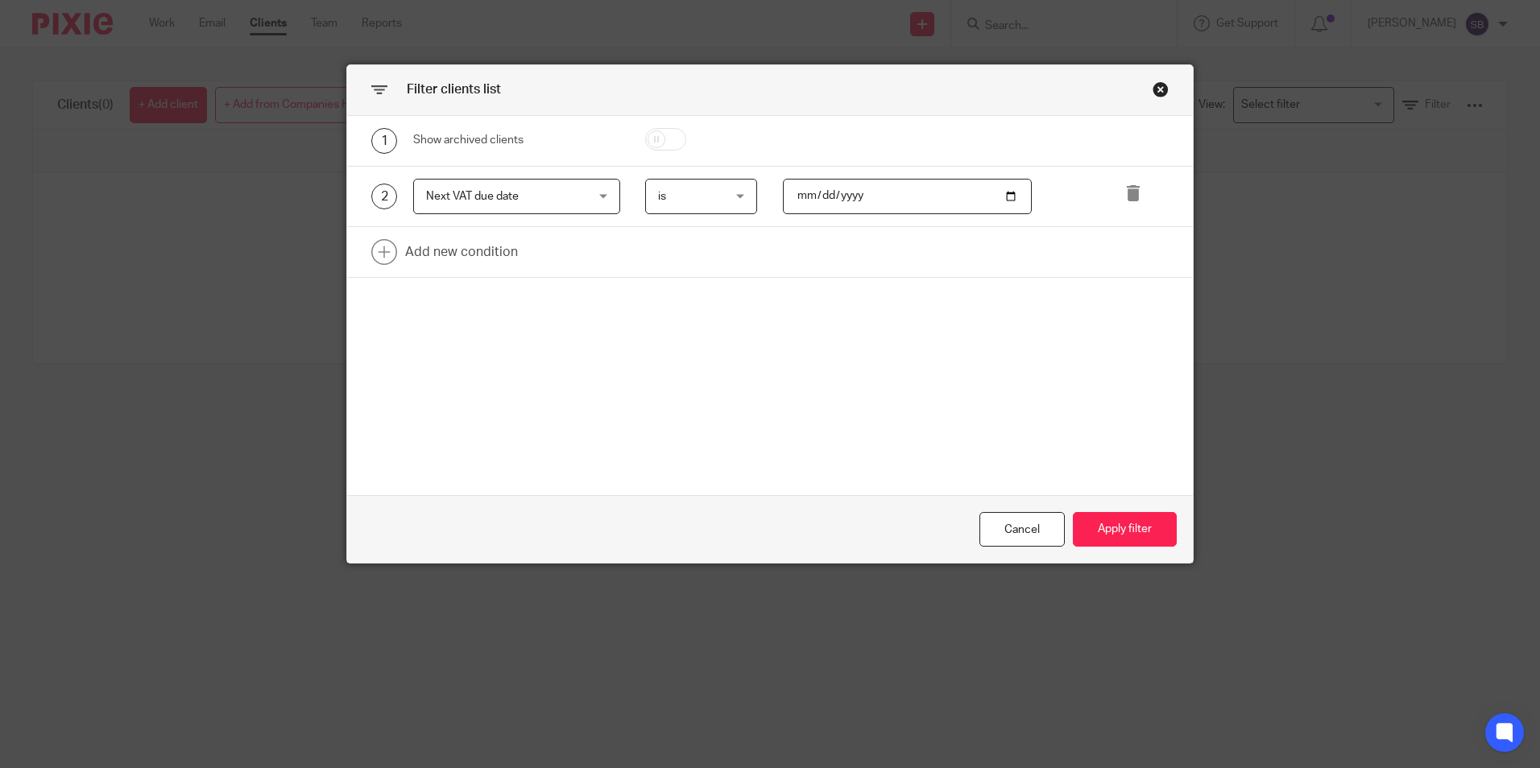
click at [923, 180] on input "[DATE]" at bounding box center [907, 197] width 249 height 36
click at [1004, 193] on input "[DATE]" at bounding box center [907, 197] width 249 height 36
type input "[DATE]"
click at [958, 211] on input "[DATE]" at bounding box center [907, 197] width 249 height 36
drag, startPoint x: 1110, startPoint y: 483, endPoint x: 1112, endPoint y: 517, distance: 34.7
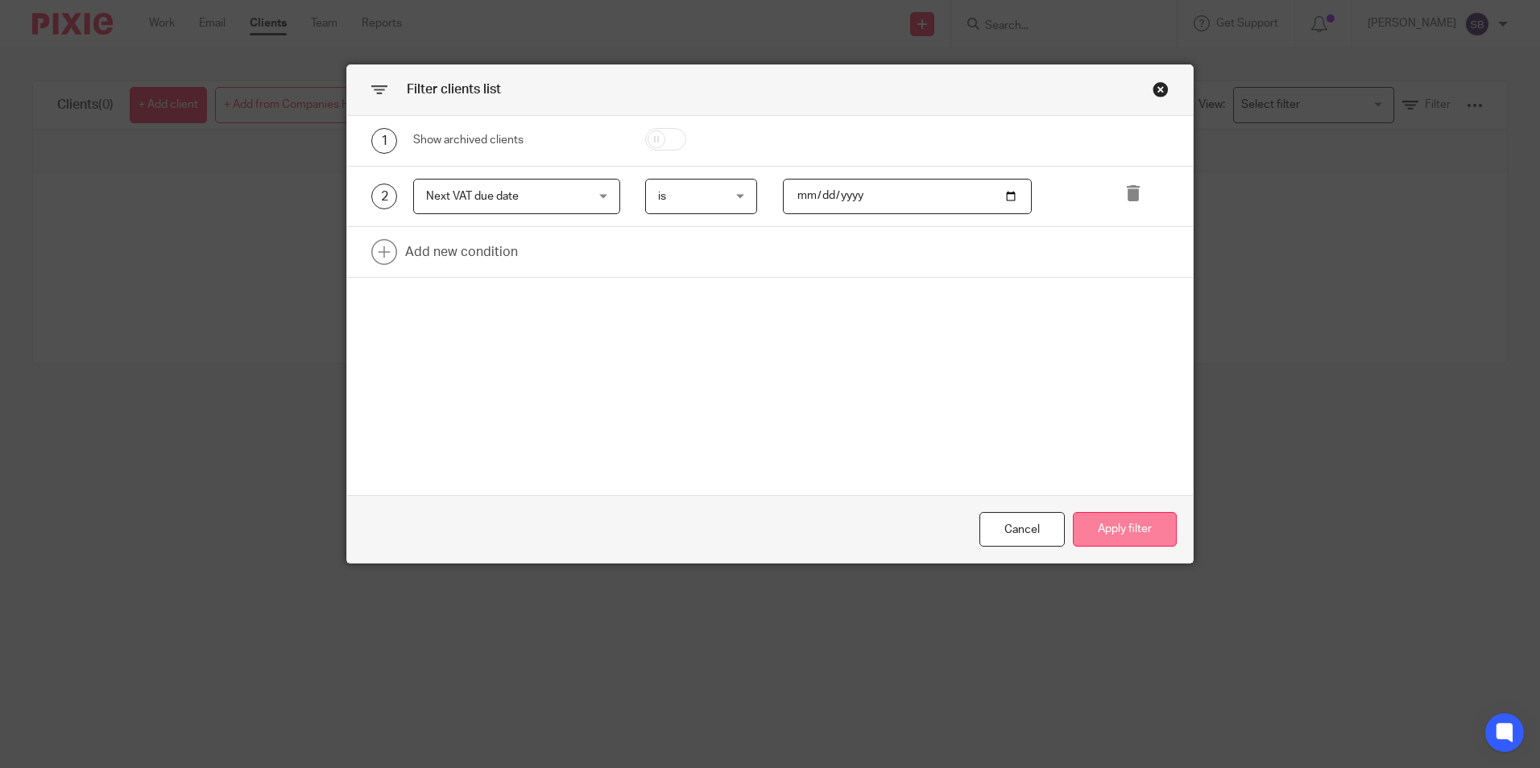
click at [1112, 517] on div "1 Show archived clients 2 Next VAT due date Next VAT due date Name Email Client…" at bounding box center [770, 340] width 846 height 448
click at [1113, 520] on button "Apply filter" at bounding box center [1125, 529] width 104 height 35
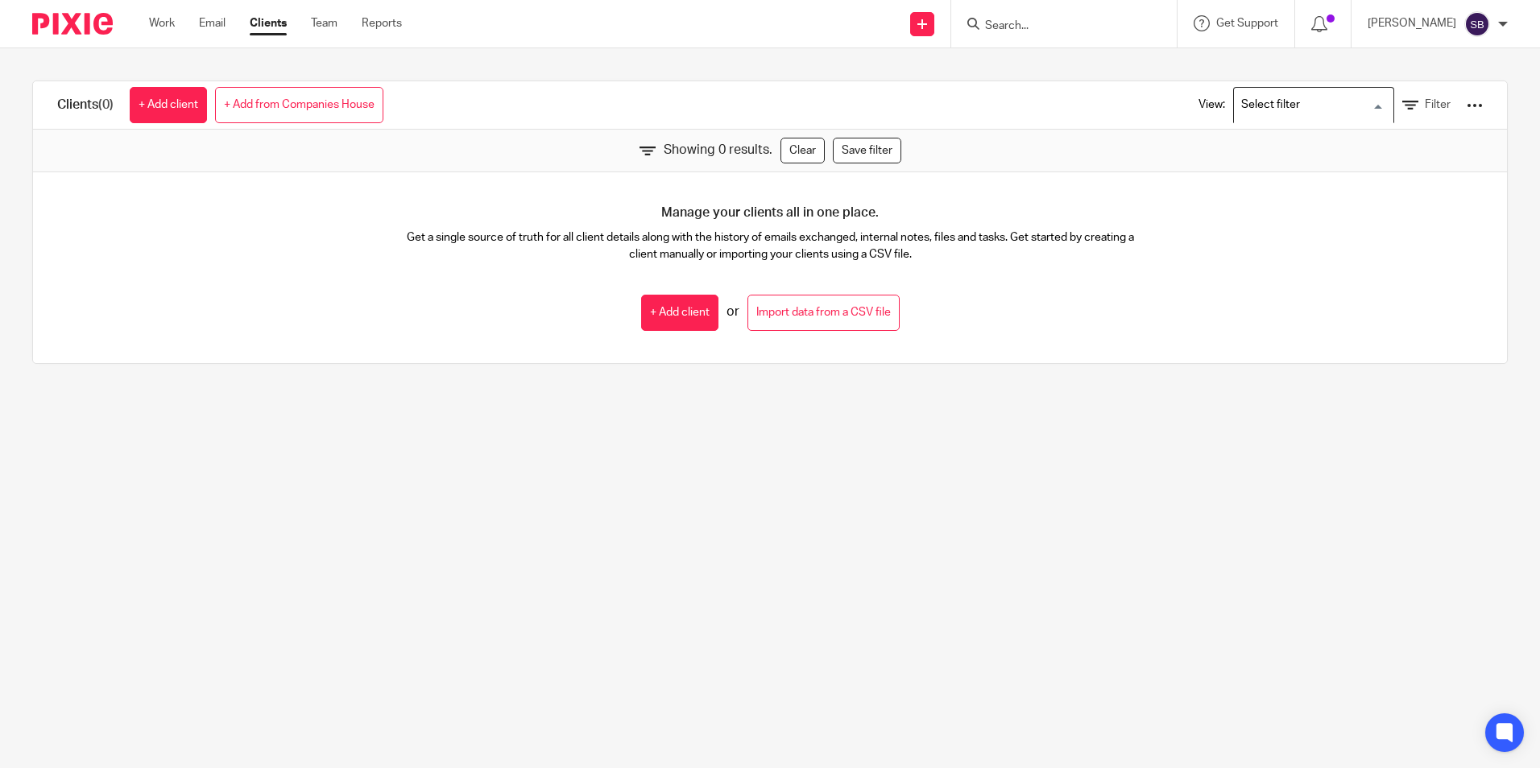
click at [1313, 97] on input "Search for option" at bounding box center [1310, 105] width 149 height 28
click at [1425, 105] on span "Filter" at bounding box center [1438, 104] width 26 height 11
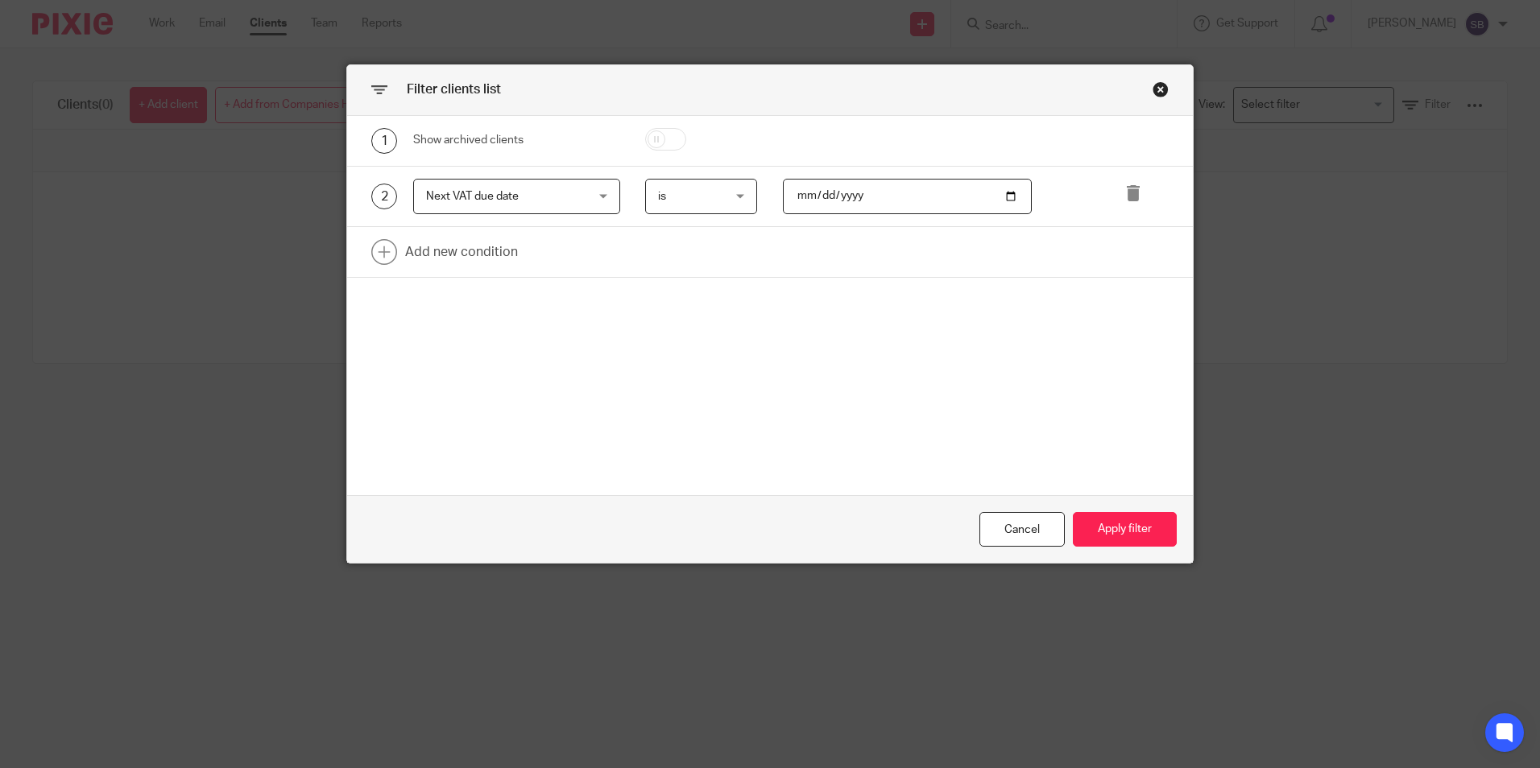
click at [984, 201] on input "[DATE]" at bounding box center [907, 197] width 249 height 36
click at [999, 193] on input "[DATE]" at bounding box center [907, 197] width 249 height 36
type input "[DATE]"
click at [1104, 537] on button "Apply filter" at bounding box center [1125, 529] width 104 height 35
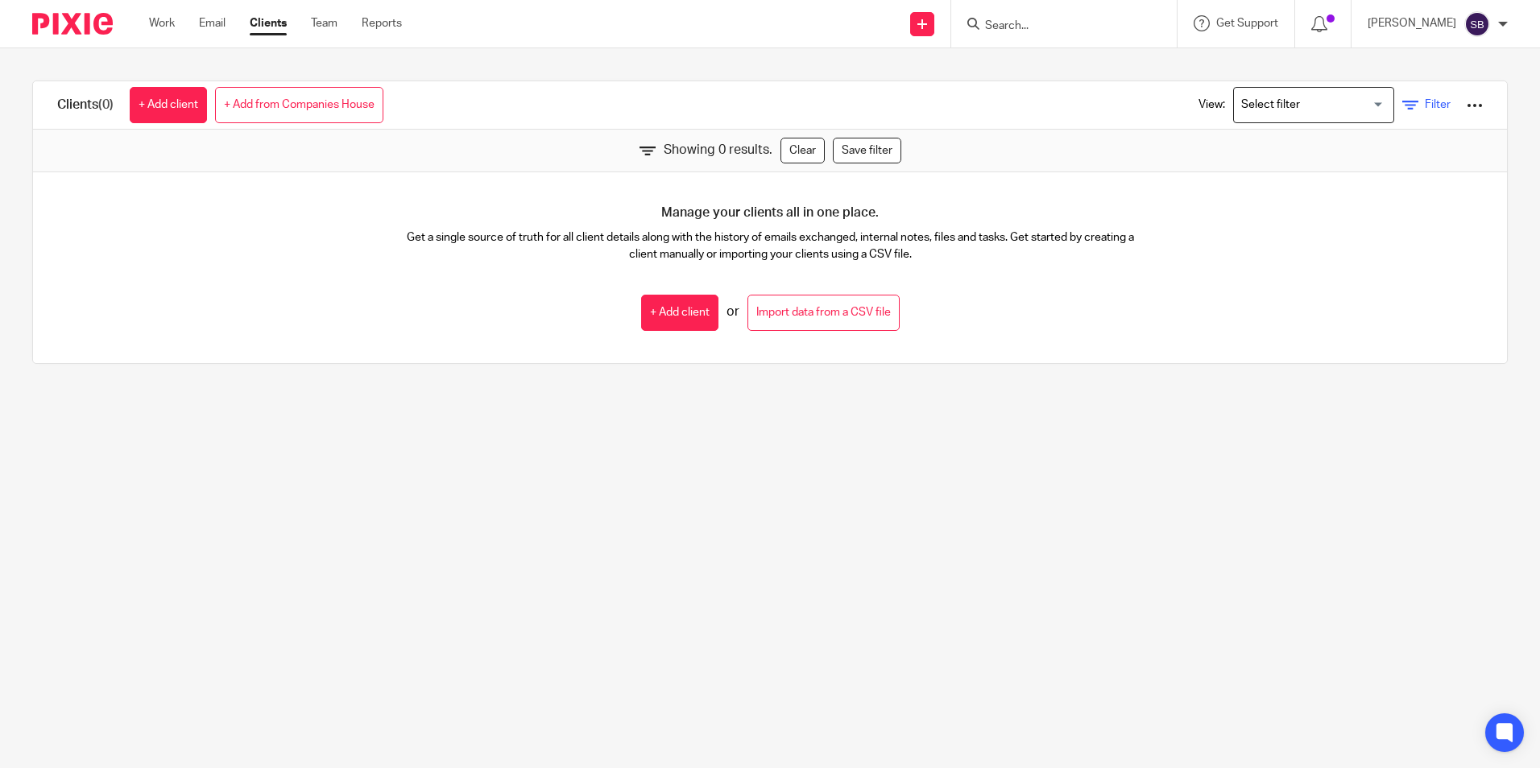
click at [1402, 111] on link "Filter" at bounding box center [1426, 105] width 48 height 17
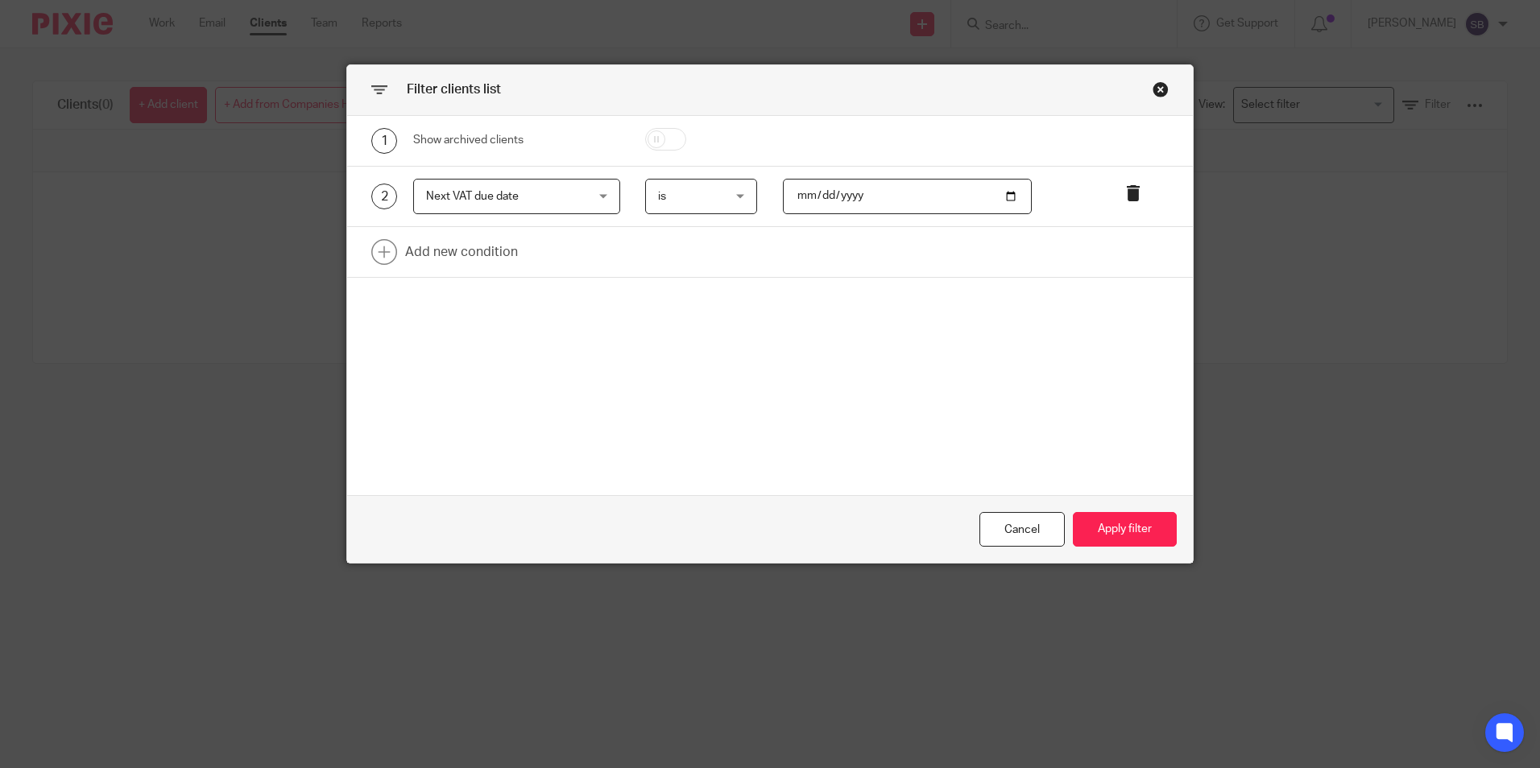
drag, startPoint x: 1119, startPoint y: 191, endPoint x: 704, endPoint y: 220, distance: 415.9
click at [1116, 191] on div at bounding box center [1134, 197] width 68 height 36
click at [1125, 195] on icon at bounding box center [1133, 193] width 16 height 16
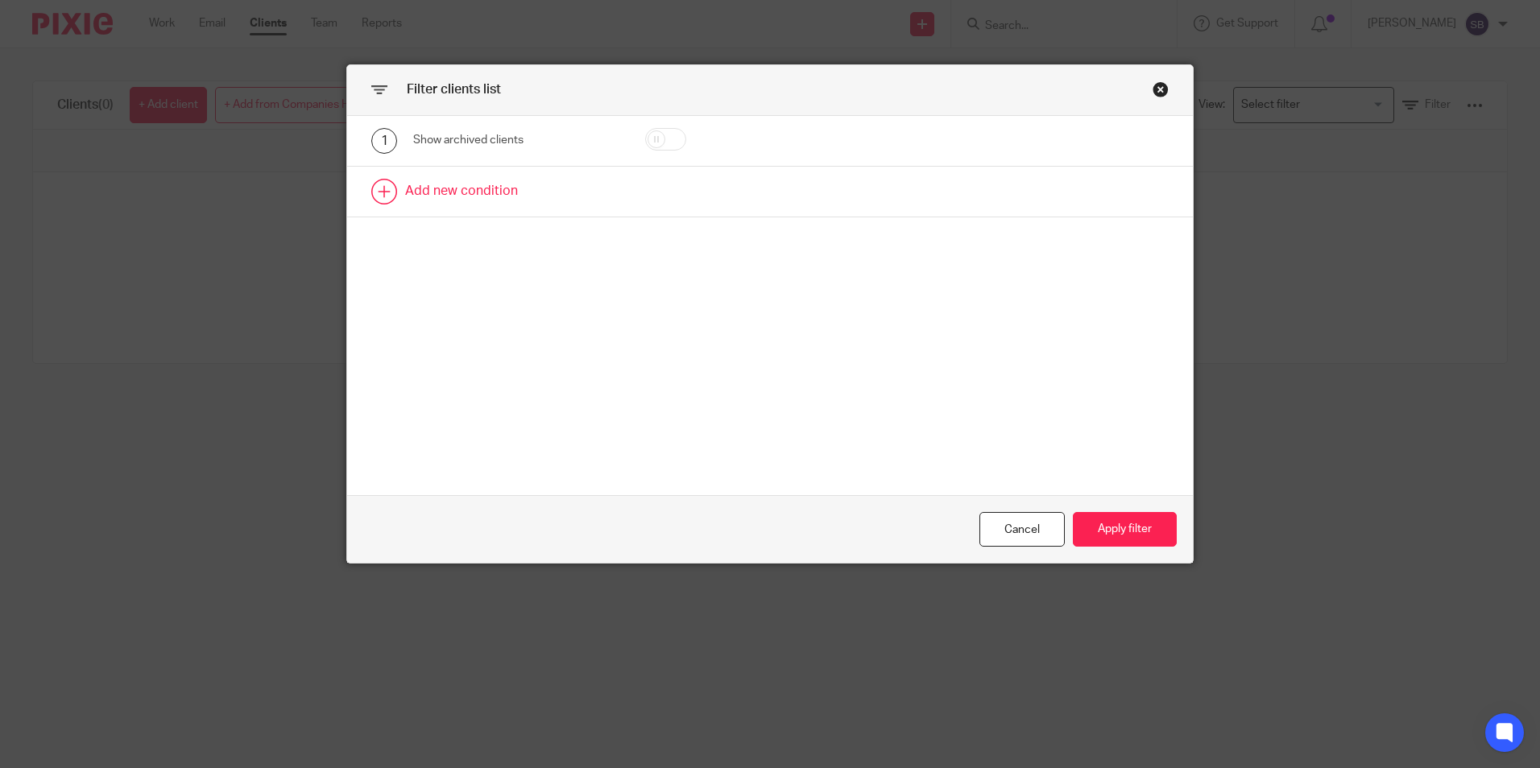
click at [471, 199] on link at bounding box center [770, 192] width 846 height 50
click at [488, 193] on div "Field" at bounding box center [503, 197] width 155 height 34
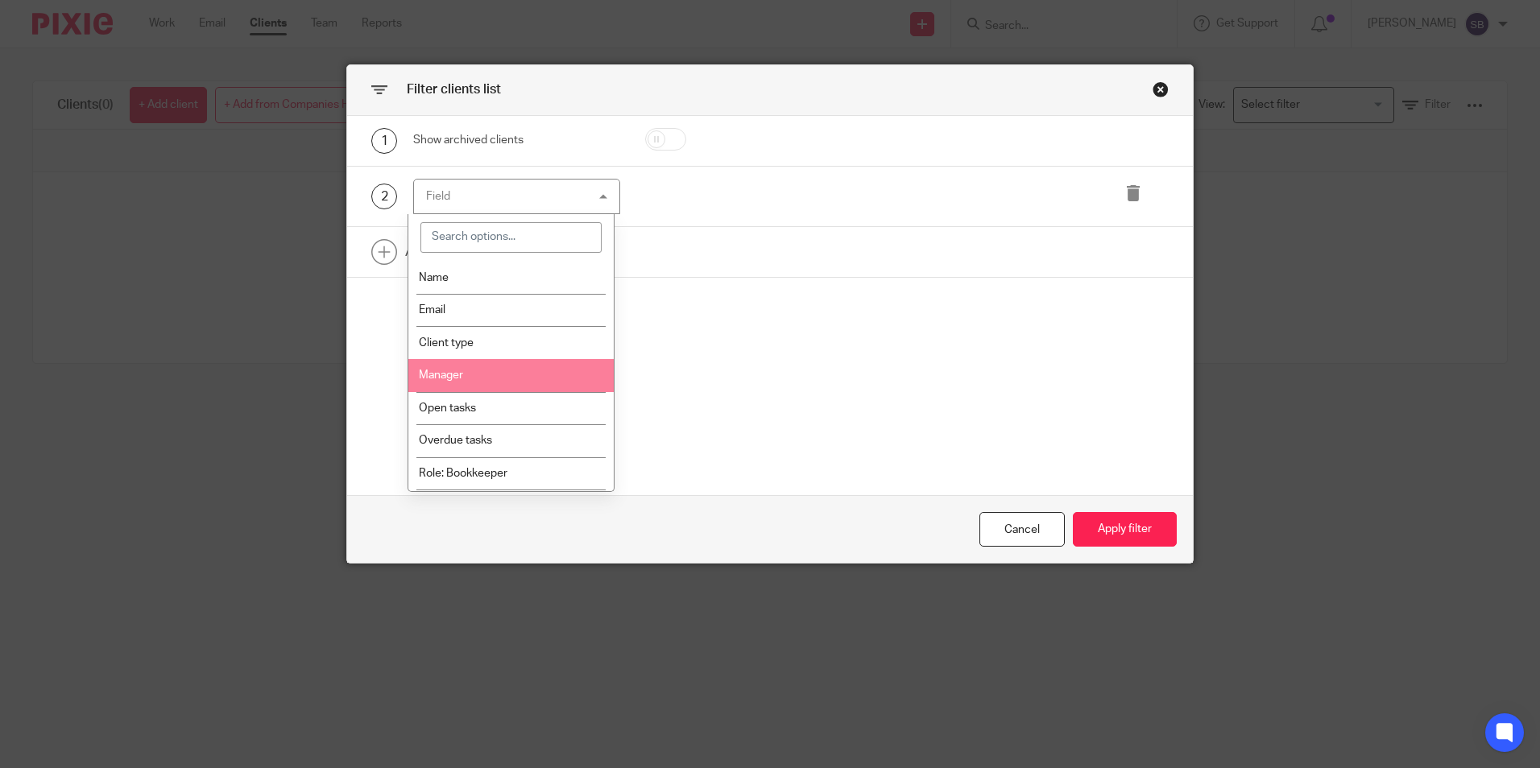
click at [511, 387] on li "Manager" at bounding box center [510, 375] width 205 height 33
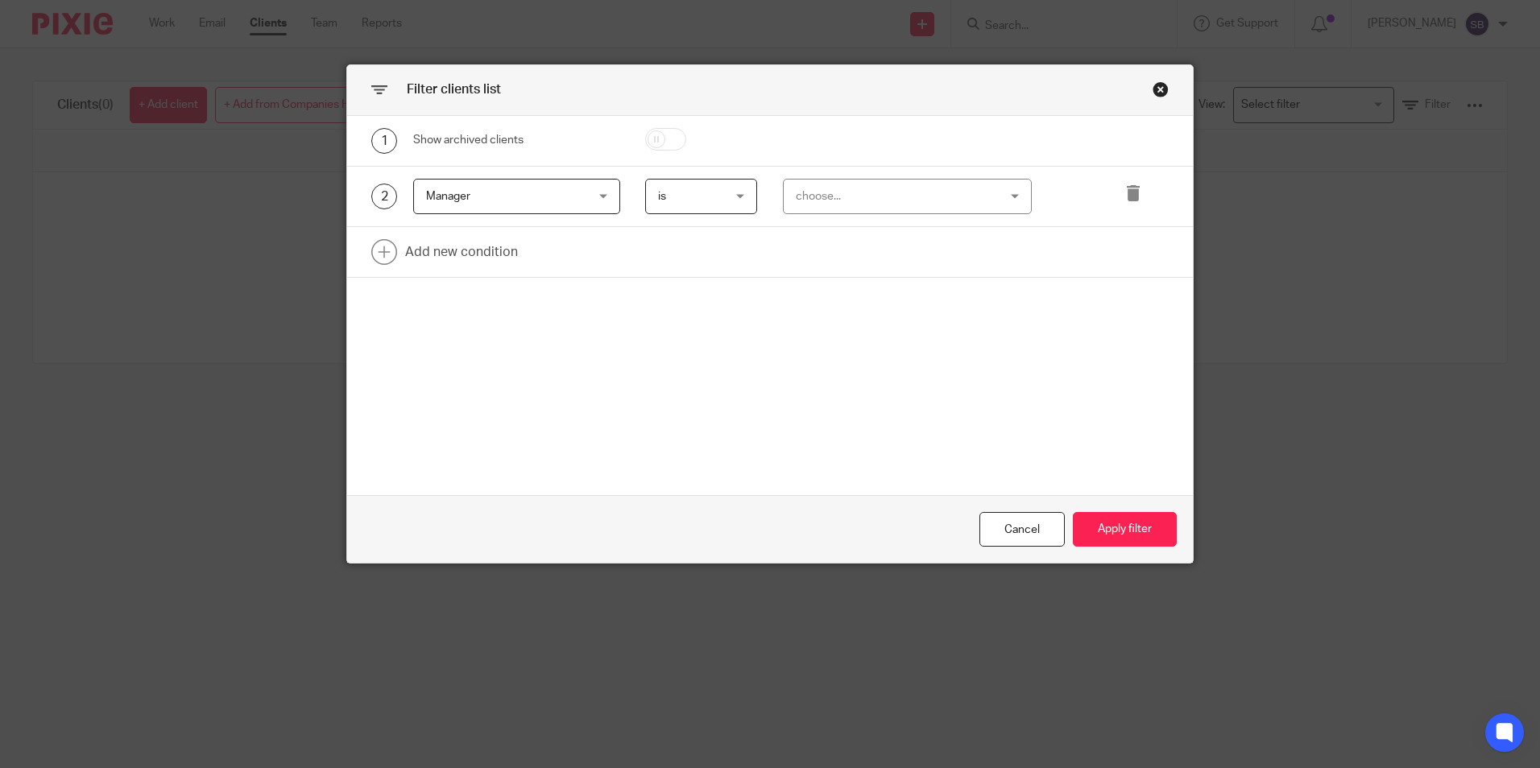
click at [814, 212] on div "choose..." at bounding box center [890, 197] width 188 height 34
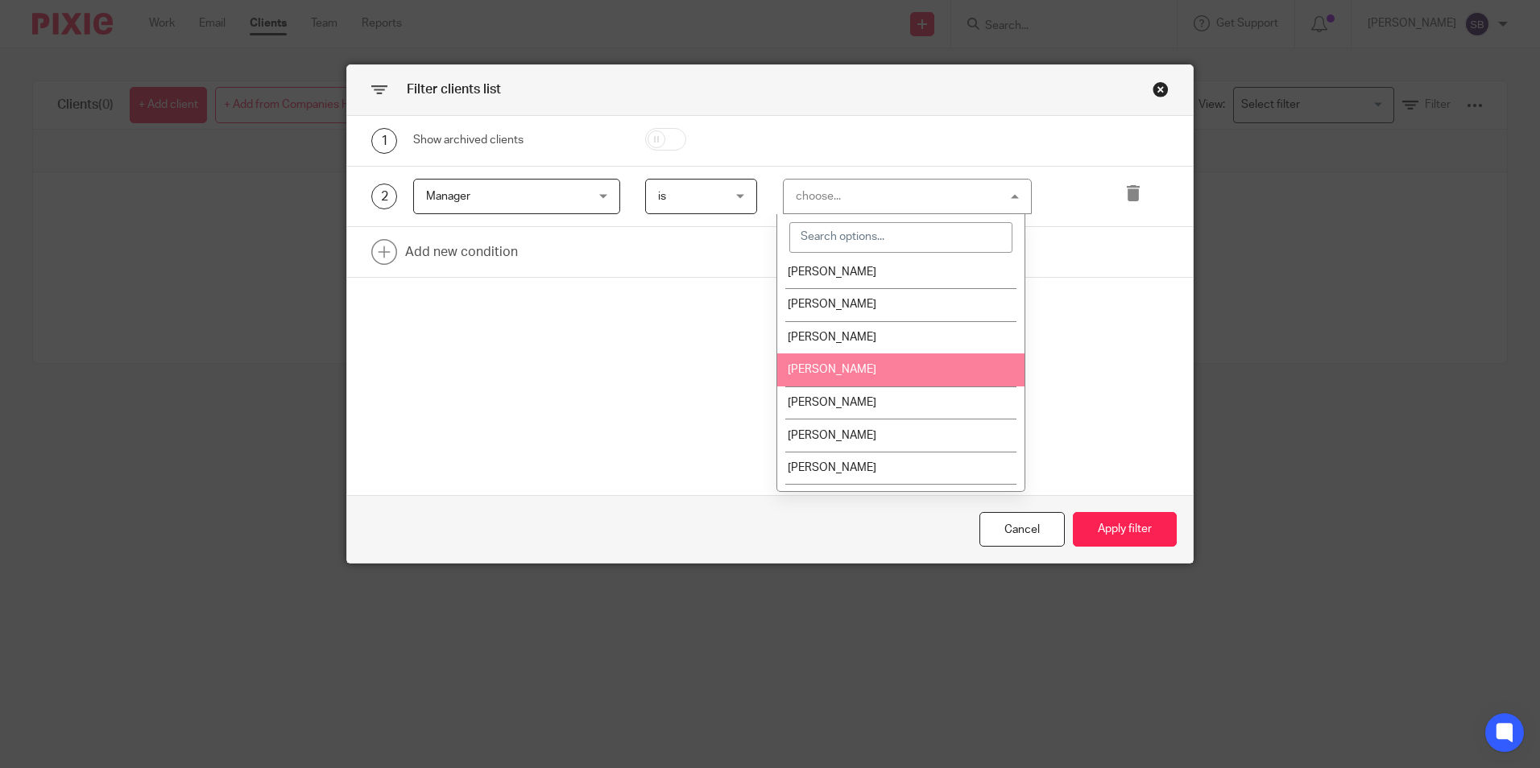
scroll to position [292, 0]
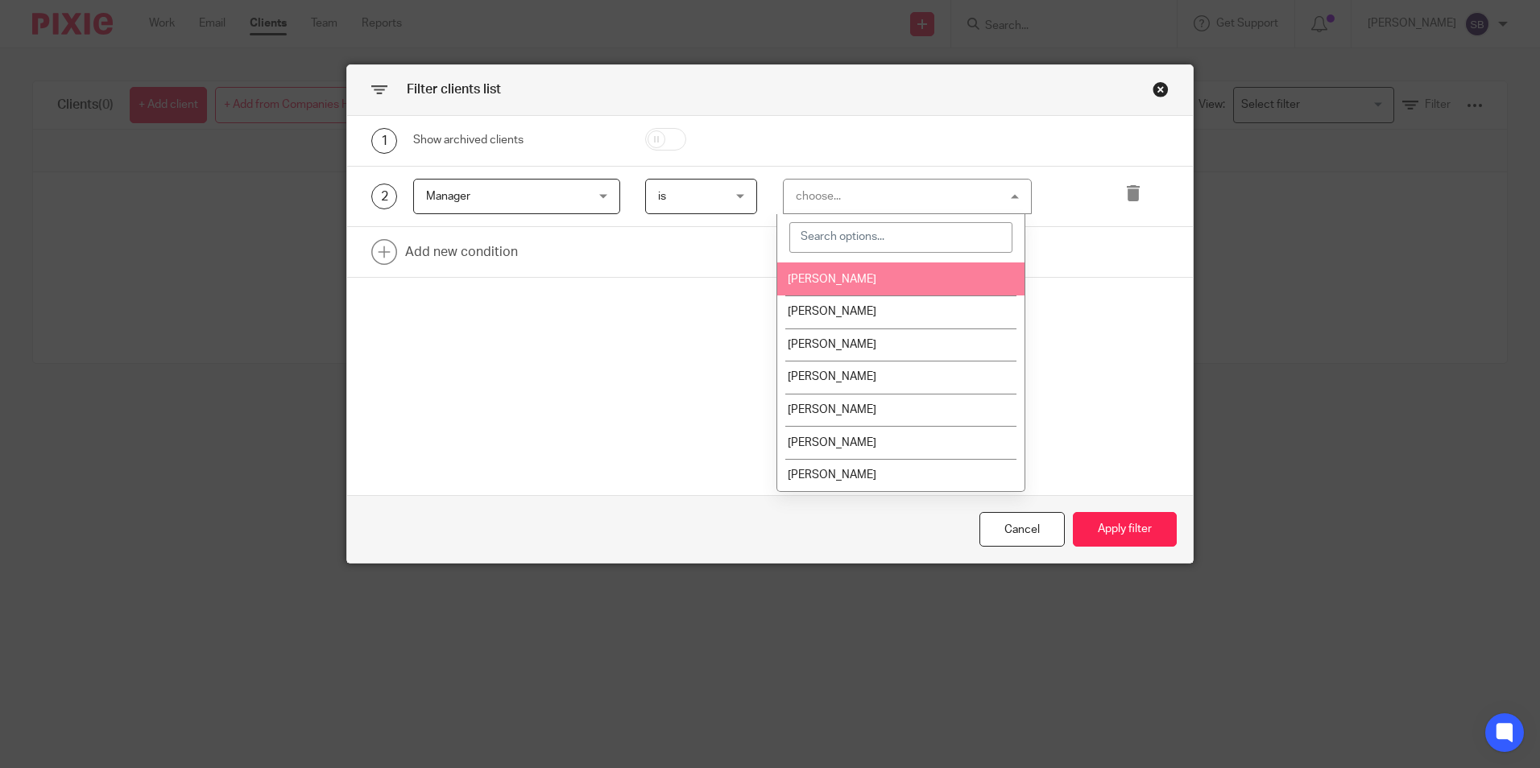
click at [839, 288] on li "[PERSON_NAME]" at bounding box center [900, 279] width 247 height 33
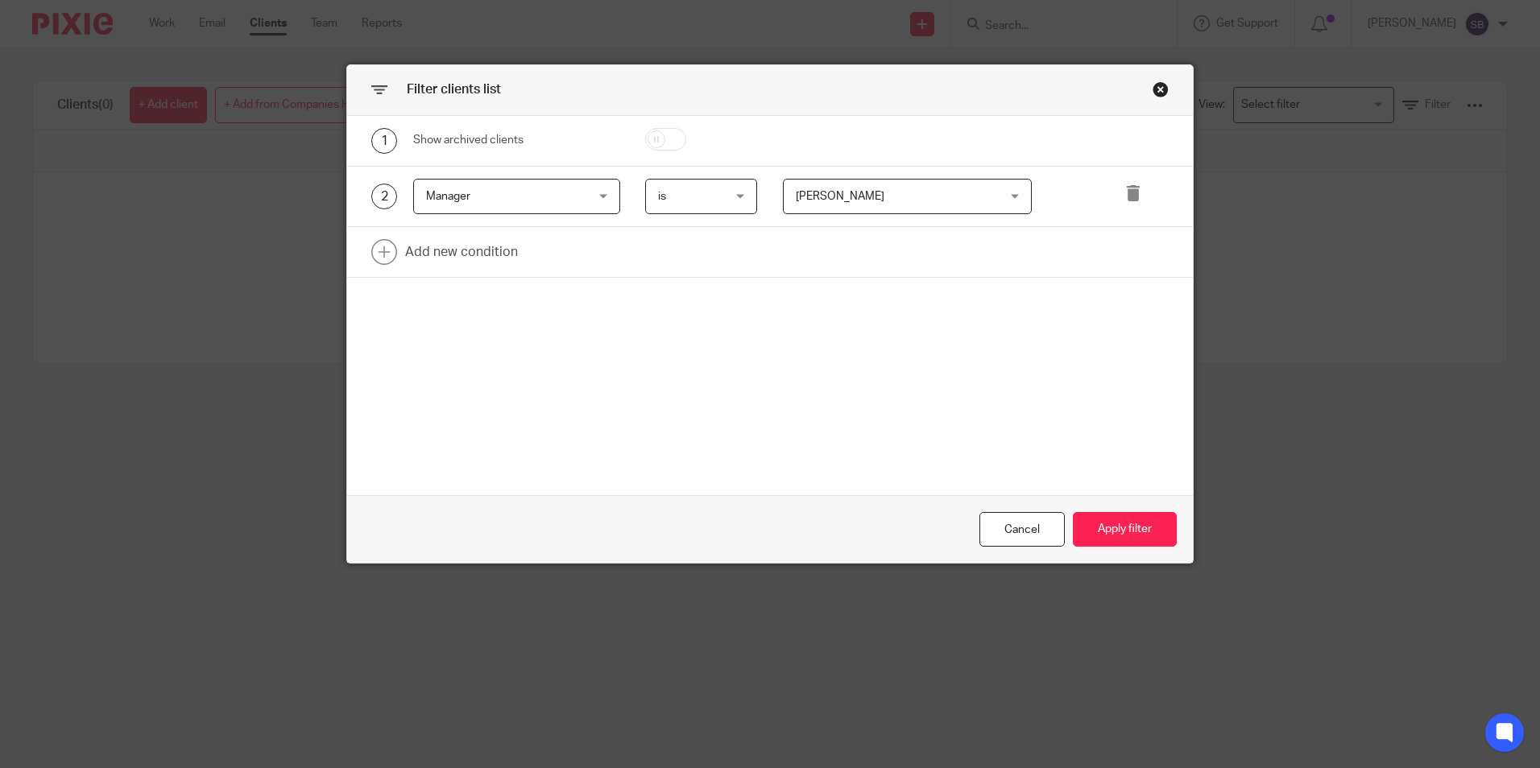
click at [659, 304] on div "1 Show archived clients 2 Manager Manager Name Email Client type Manager Open t…" at bounding box center [770, 306] width 846 height 380
click at [487, 253] on link at bounding box center [770, 252] width 846 height 50
click at [510, 249] on div "Field" at bounding box center [503, 257] width 155 height 34
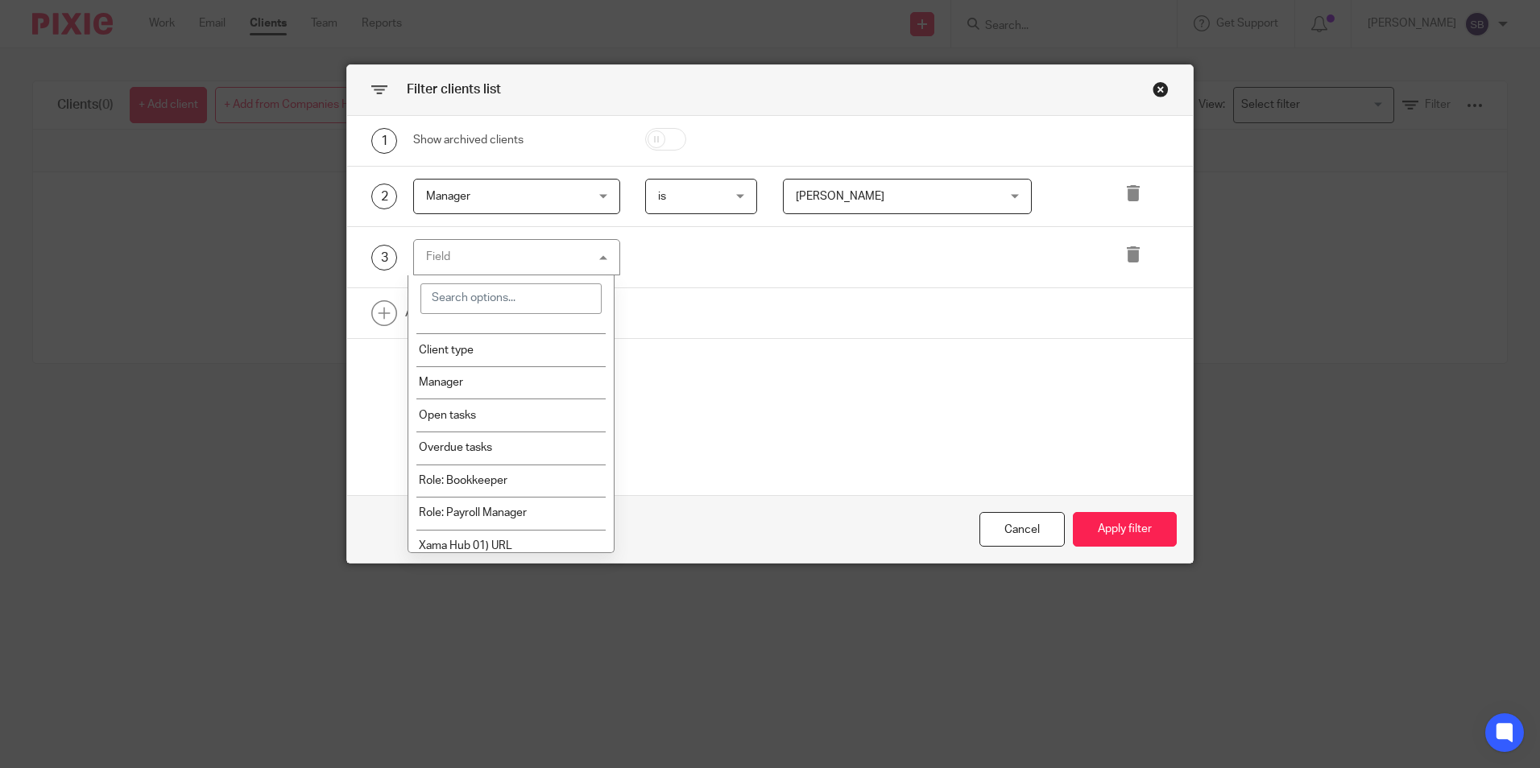
scroll to position [0, 0]
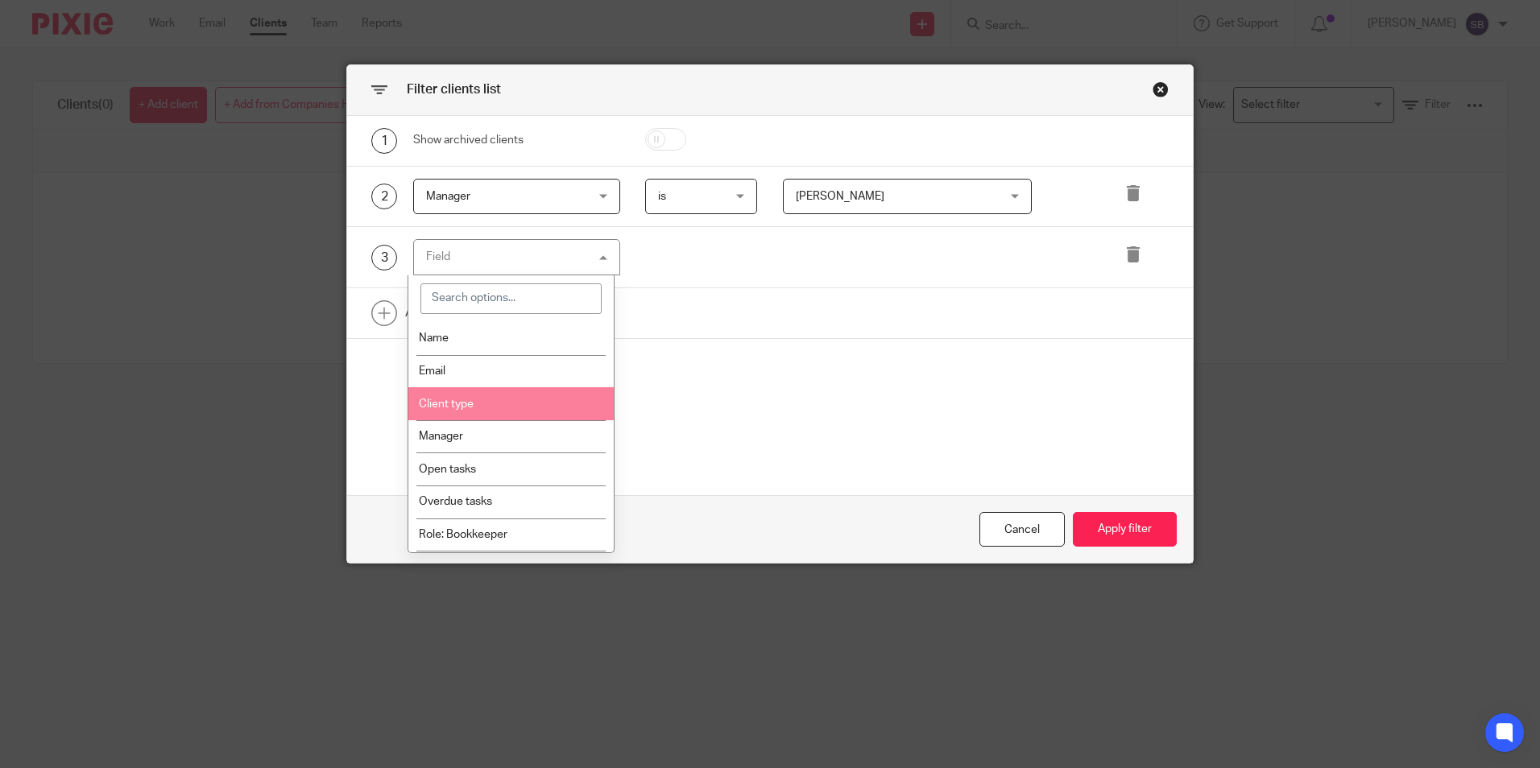
click at [512, 408] on li "Client type" at bounding box center [510, 403] width 205 height 33
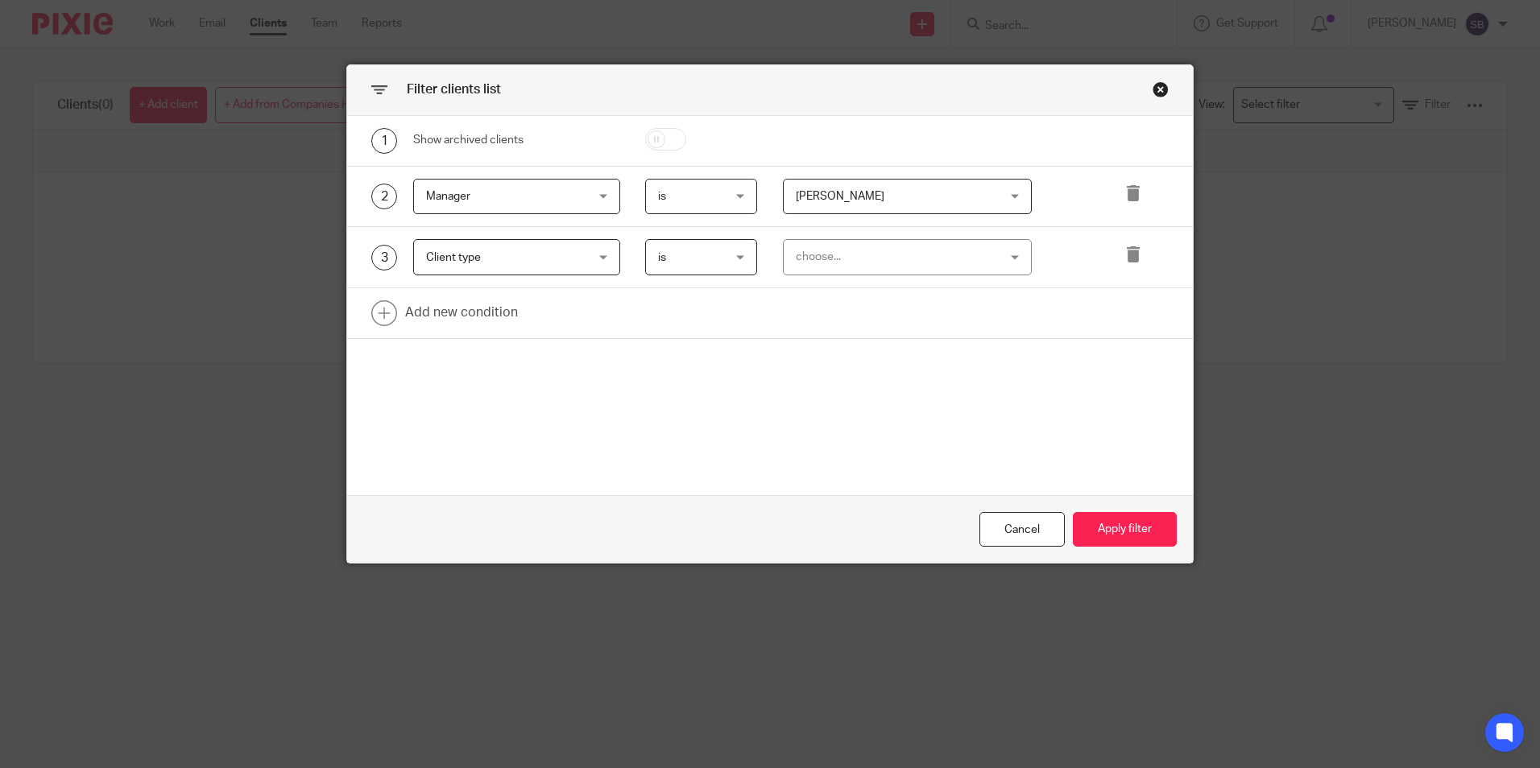
click at [839, 250] on div "choose..." at bounding box center [890, 257] width 188 height 34
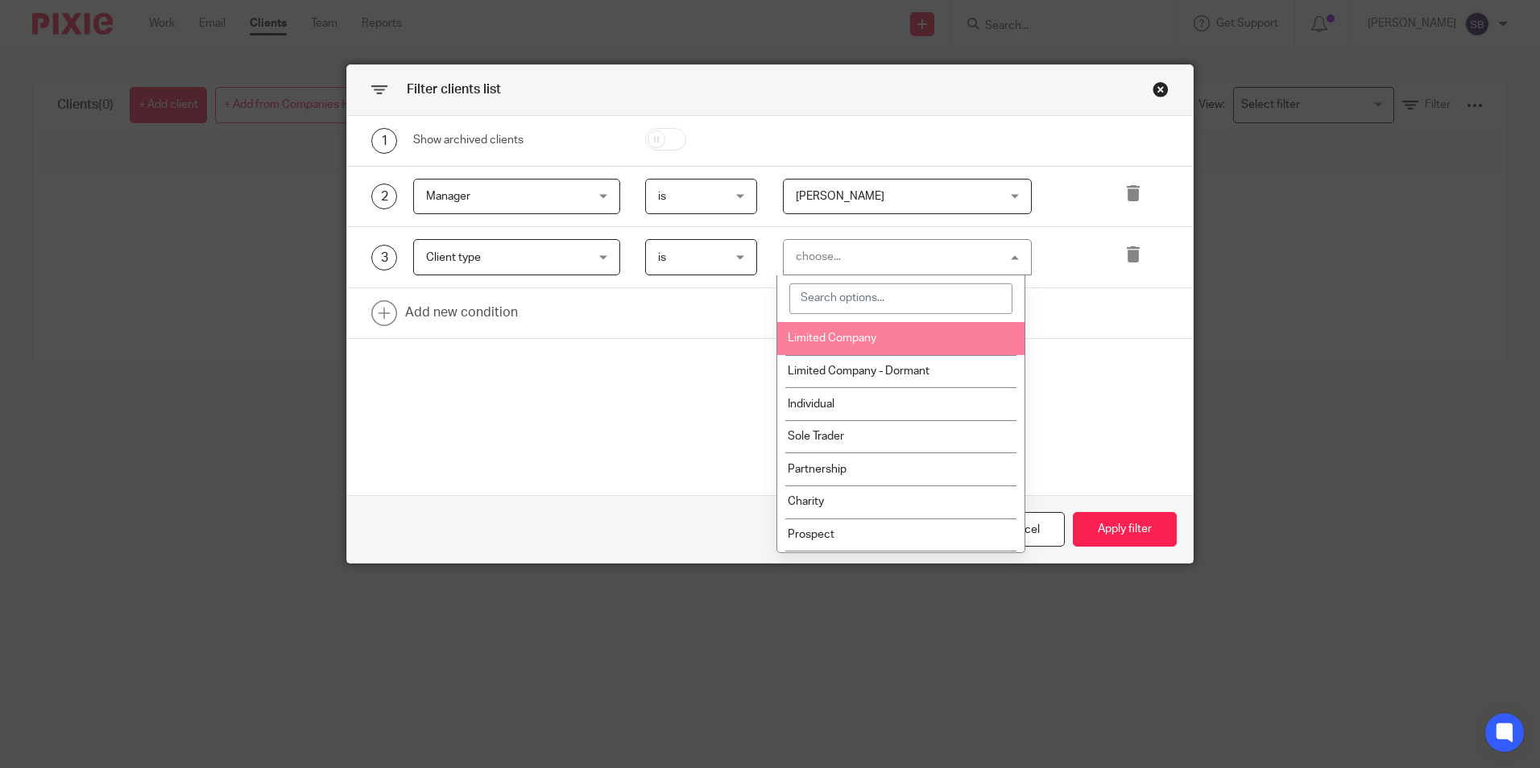
click at [862, 345] on li "Limited Company" at bounding box center [900, 338] width 247 height 33
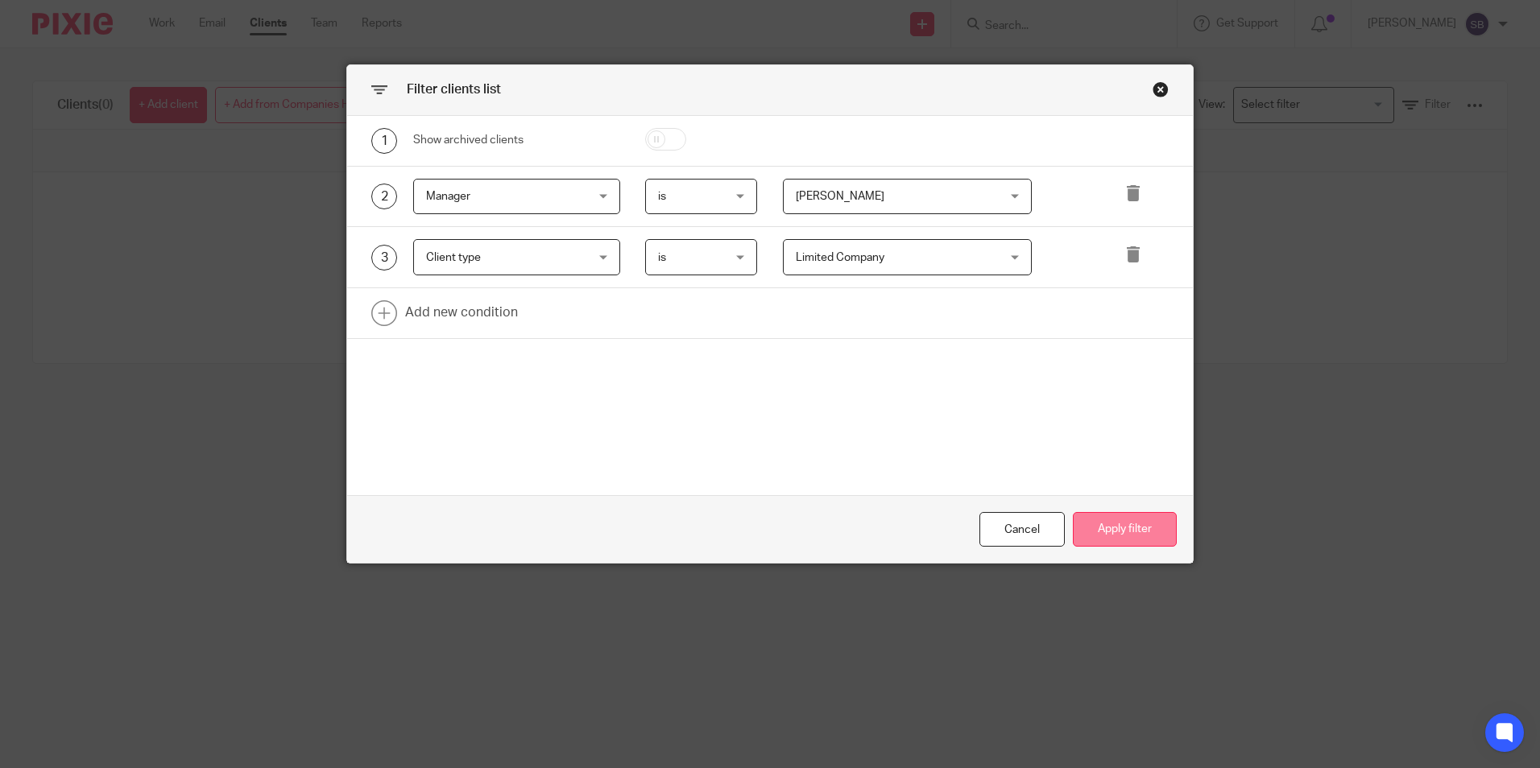
click at [1112, 526] on button "Apply filter" at bounding box center [1125, 529] width 104 height 35
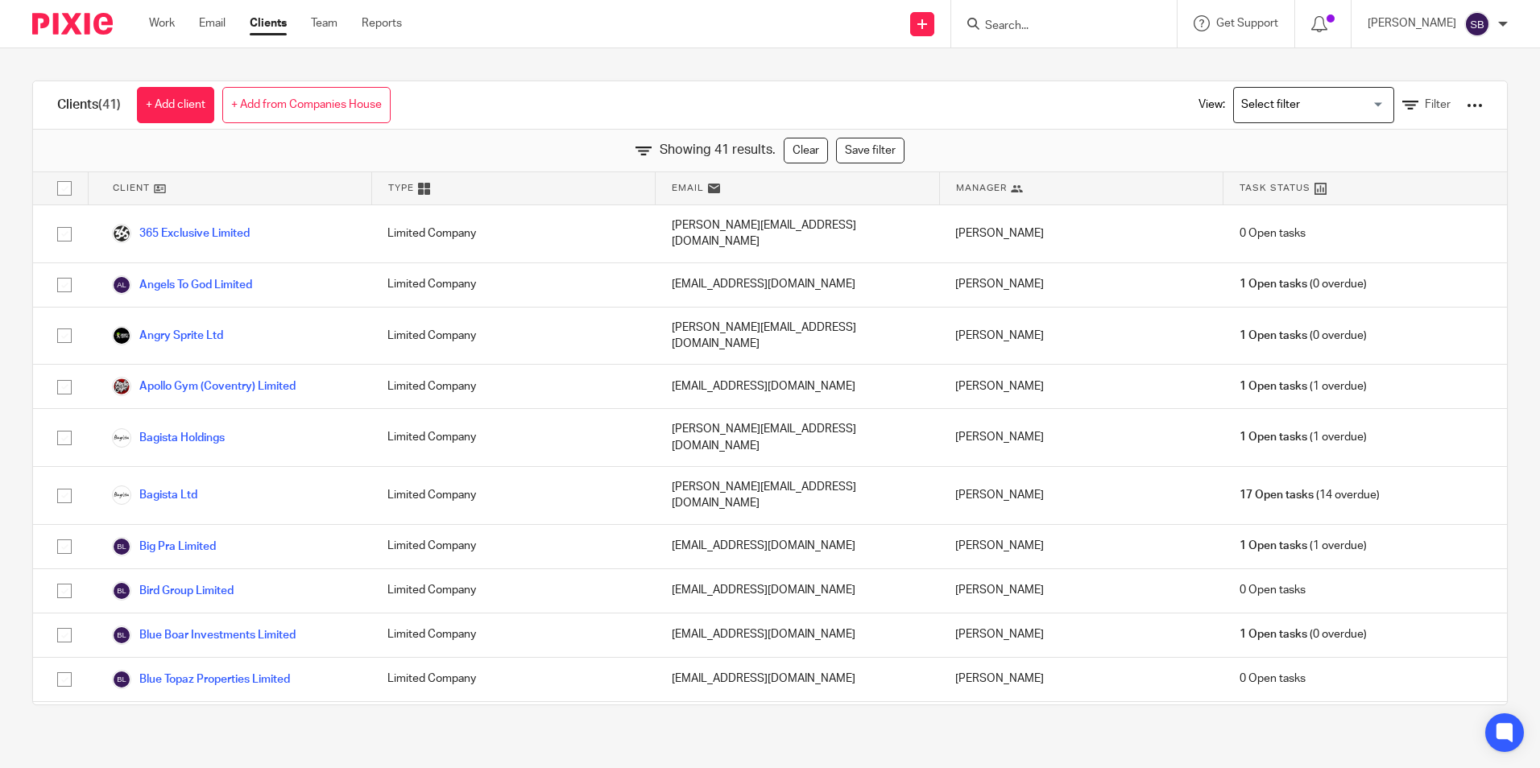
click at [1467, 110] on div at bounding box center [1475, 105] width 16 height 16
click at [1349, 188] on link "Export clients to CSV file" at bounding box center [1345, 190] width 224 height 24
